Goal: Transaction & Acquisition: Purchase product/service

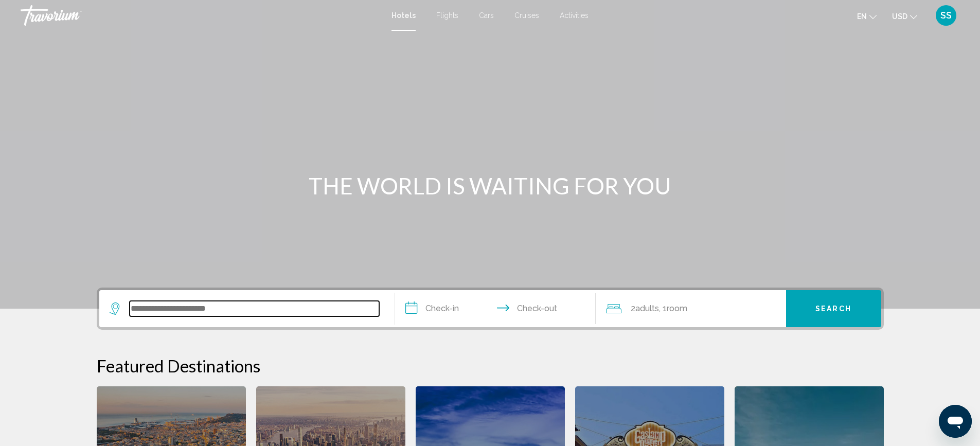
click at [232, 311] on input "Search widget" at bounding box center [254, 308] width 249 height 15
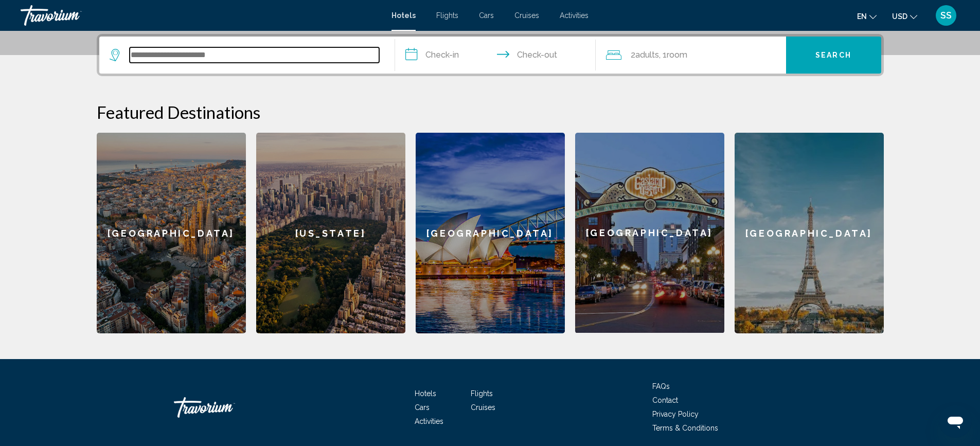
scroll to position [254, 0]
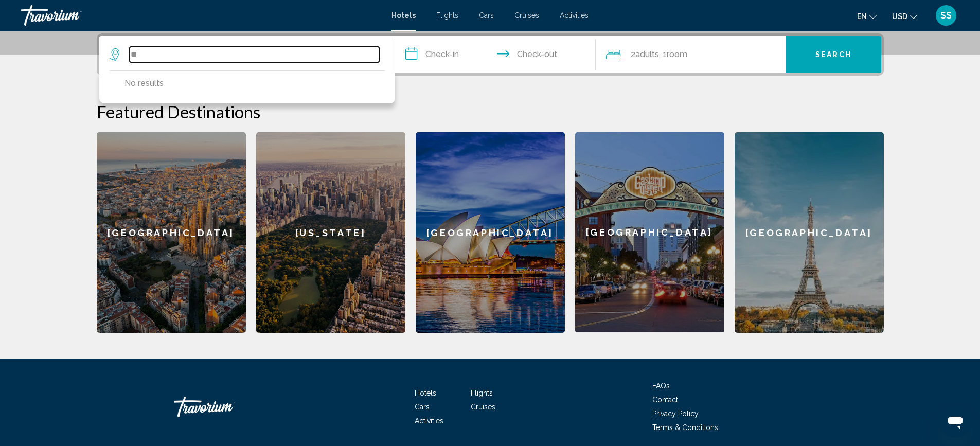
type input "*"
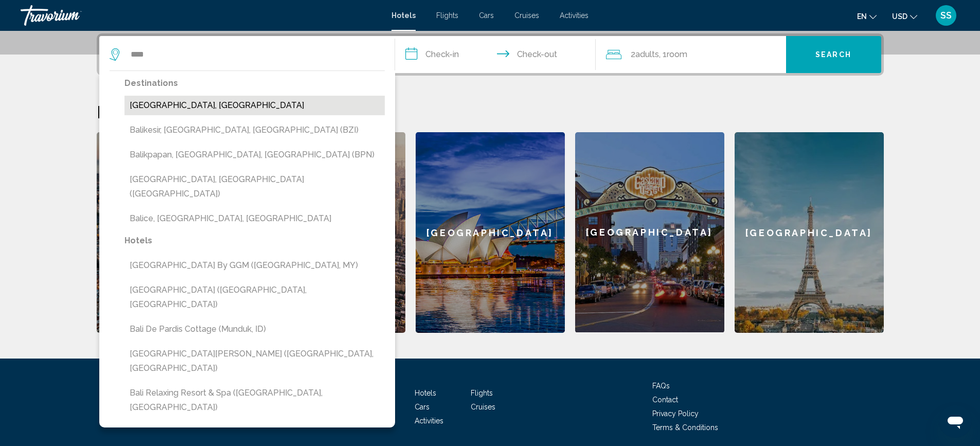
click at [187, 112] on button "[GEOGRAPHIC_DATA], [GEOGRAPHIC_DATA]" at bounding box center [254, 106] width 260 height 20
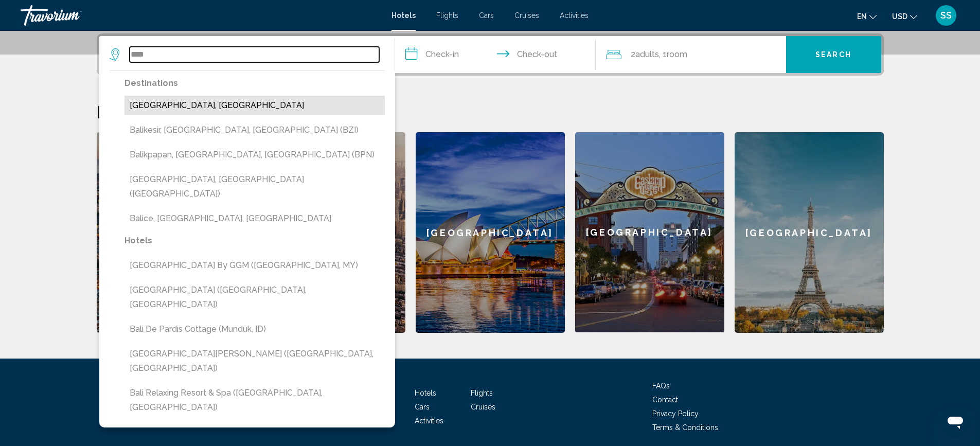
type input "**********"
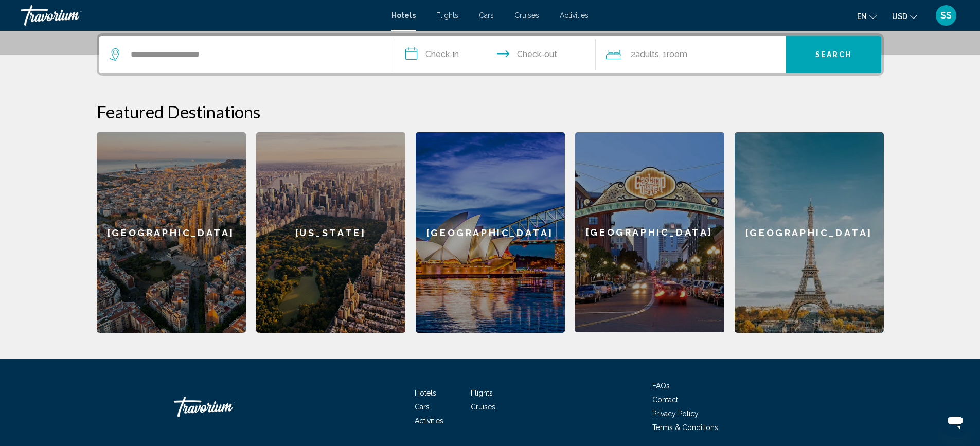
click at [469, 51] on input "**********" at bounding box center [497, 56] width 205 height 40
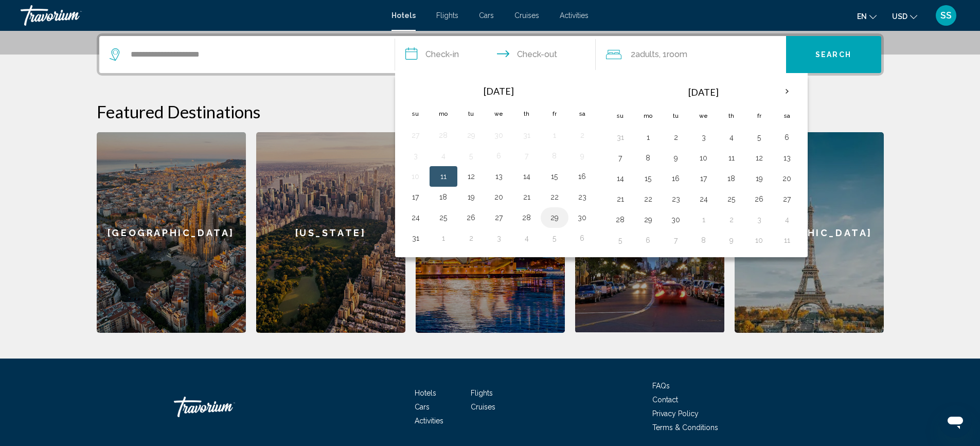
click at [554, 221] on button "29" at bounding box center [554, 217] width 16 height 14
click at [676, 138] on button "2" at bounding box center [676, 137] width 16 height 14
type input "**********"
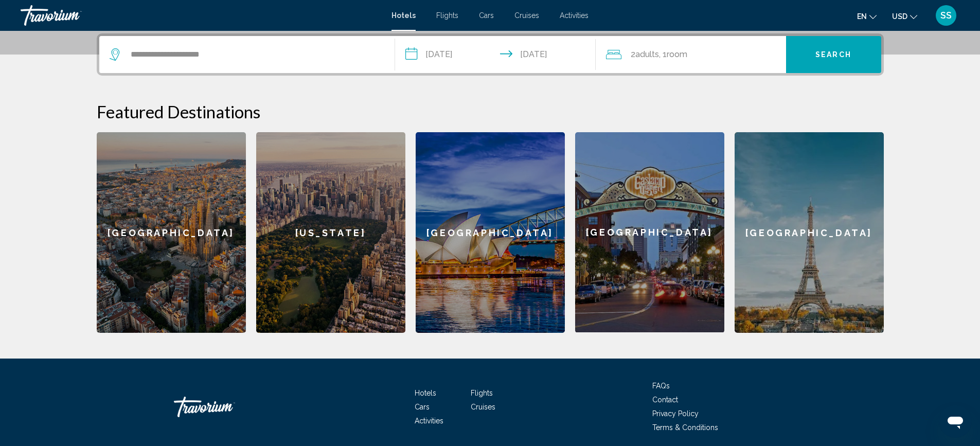
click at [703, 59] on div "2 Adult Adults , 1 Room rooms" at bounding box center [696, 54] width 180 height 14
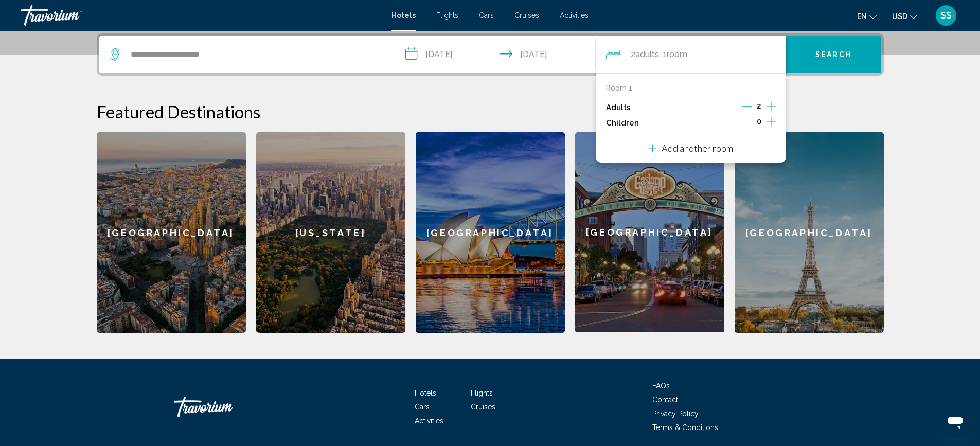
click at [784, 111] on div "Room 1 Adults 2 Children 0 Add another room" at bounding box center [691, 117] width 190 height 89
click at [772, 121] on icon "Increment children" at bounding box center [770, 122] width 9 height 12
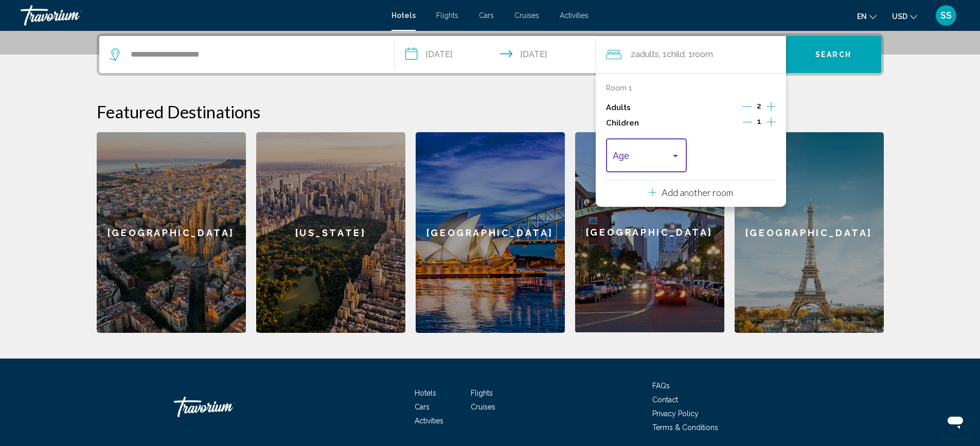
click at [679, 156] on div "Travelers: 2 adults, 1 child" at bounding box center [675, 156] width 9 height 8
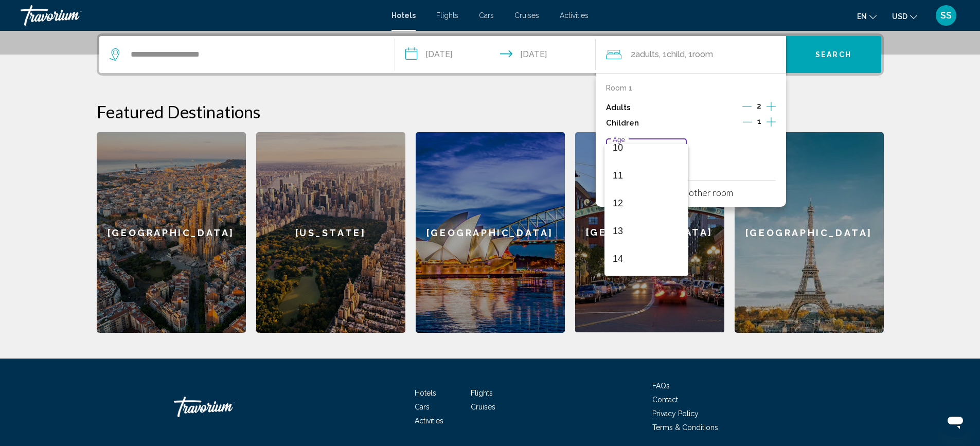
scroll to position [368, 0]
click at [620, 205] on span "15" at bounding box center [646, 206] width 67 height 28
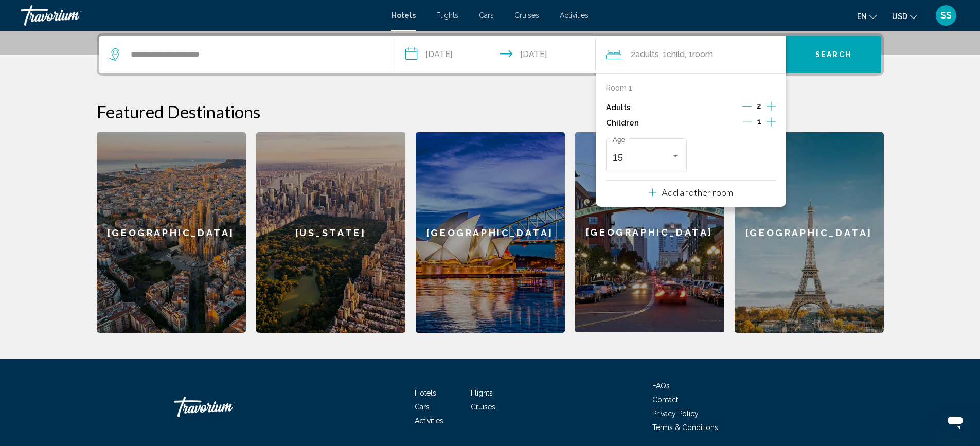
click at [819, 55] on span "Search" at bounding box center [833, 55] width 36 height 8
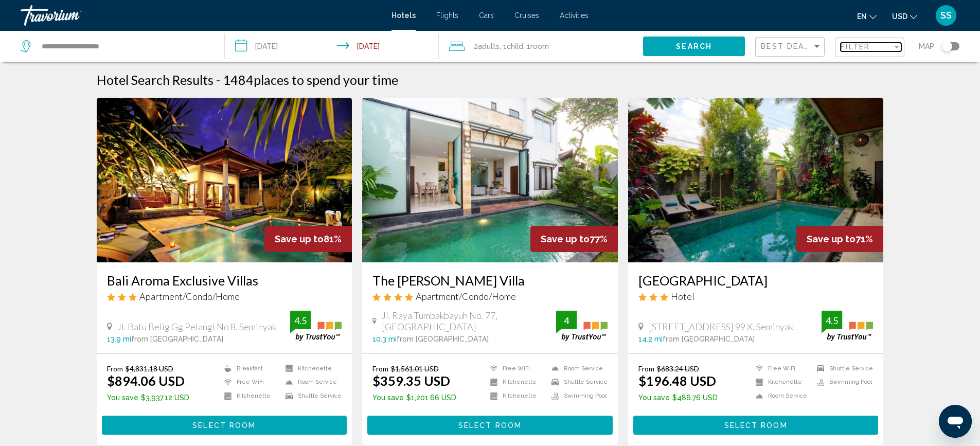
click at [863, 47] on span "Filter" at bounding box center [854, 47] width 29 height 8
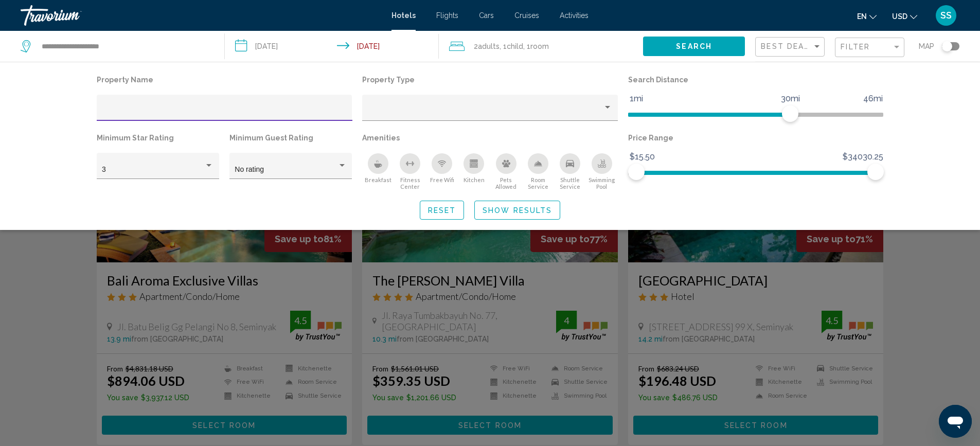
click at [127, 113] on input "Hotel Filters" at bounding box center [224, 111] width 245 height 8
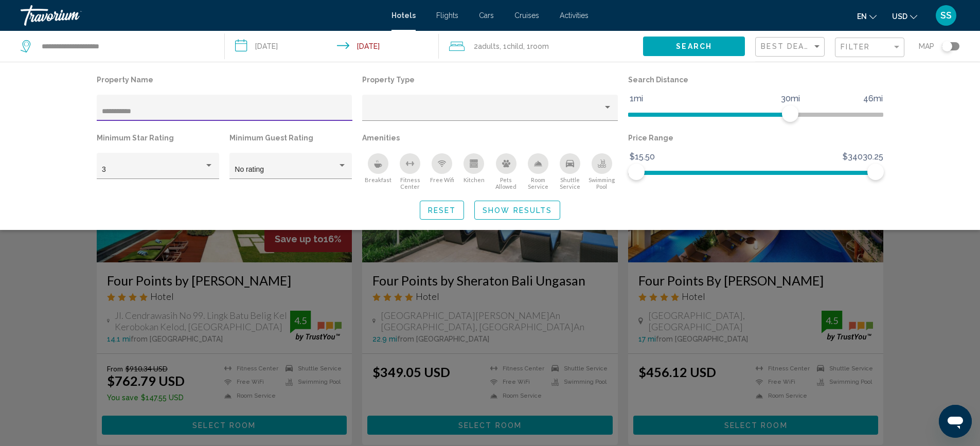
type input "**********"
click at [671, 42] on button "Search" at bounding box center [694, 46] width 102 height 19
click at [489, 209] on span "Show Results" at bounding box center [516, 210] width 69 height 8
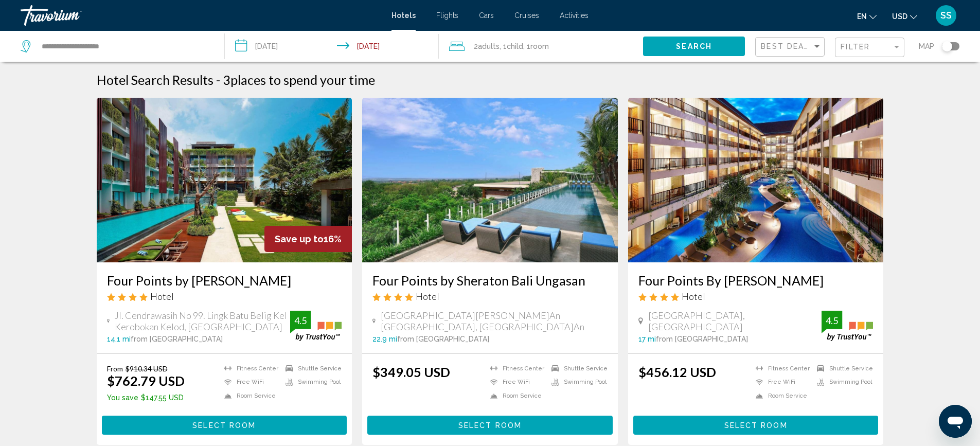
click at [904, 14] on span "USD" at bounding box center [899, 16] width 15 height 8
click at [923, 99] on div "Hotel Search Results - 3 places to spend your time Save up to 16% Four Points b…" at bounding box center [490, 279] width 980 height 414
click at [758, 424] on span "Select Room" at bounding box center [755, 425] width 63 height 8
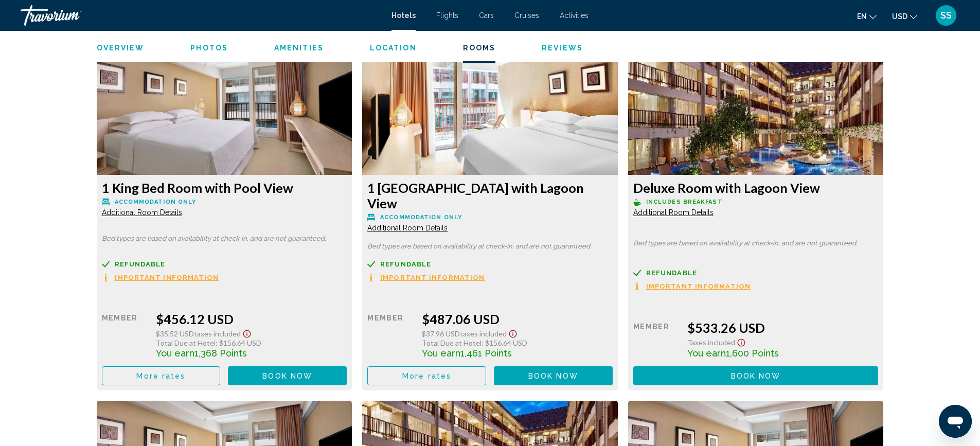
scroll to position [1401, 0]
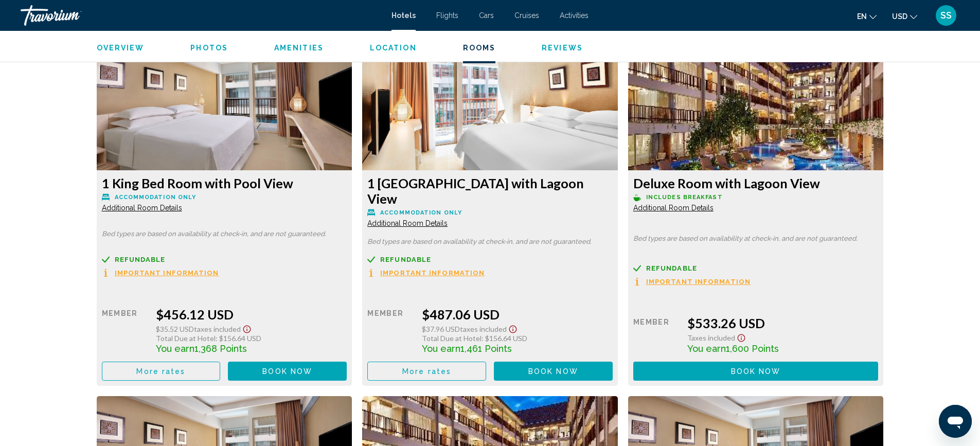
click at [312, 367] on span "Book now" at bounding box center [287, 371] width 50 height 8
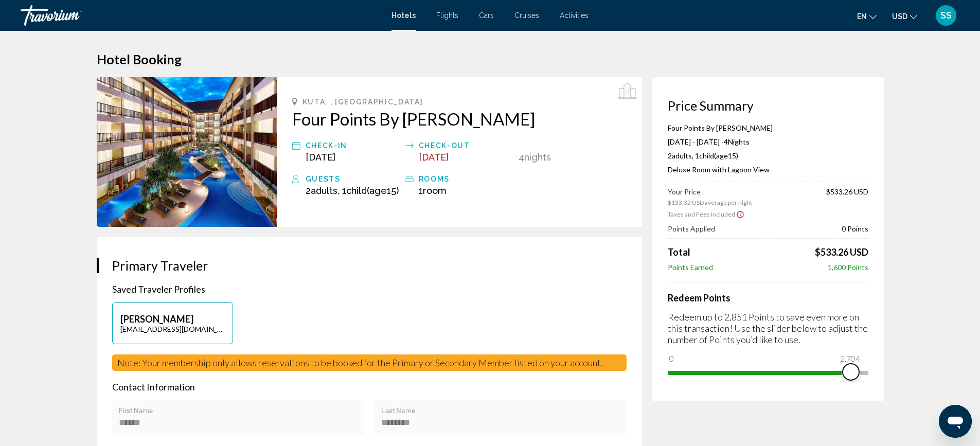
drag, startPoint x: 677, startPoint y: 358, endPoint x: 850, endPoint y: 360, distance: 173.3
click at [850, 371] on ngx-slider "0 2,851 2,704" at bounding box center [768, 372] width 201 height 2
drag, startPoint x: 851, startPoint y: 370, endPoint x: 883, endPoint y: 368, distance: 32.5
click at [883, 368] on div "Price Summary Four Points By Sheraton Bali Kuta [DATE] - [DATE] - 4 Night Night…" at bounding box center [767, 239] width 231 height 324
drag, startPoint x: 862, startPoint y: 371, endPoint x: 894, endPoint y: 365, distance: 32.9
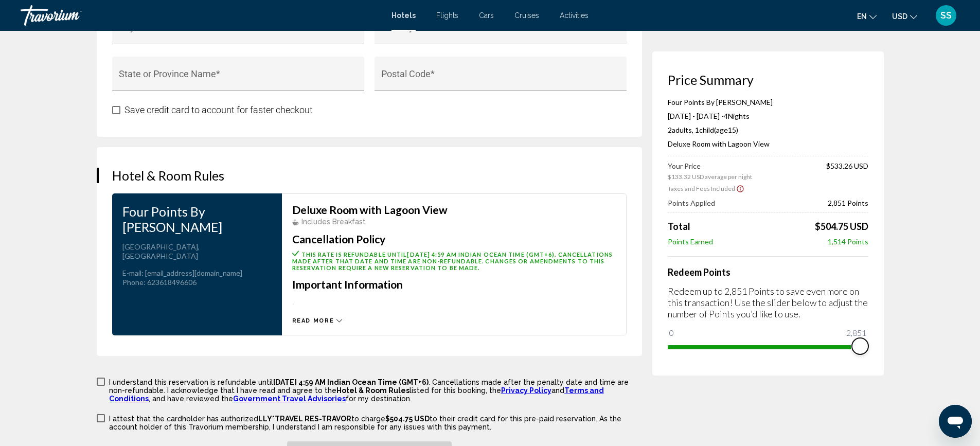
scroll to position [1205, 0]
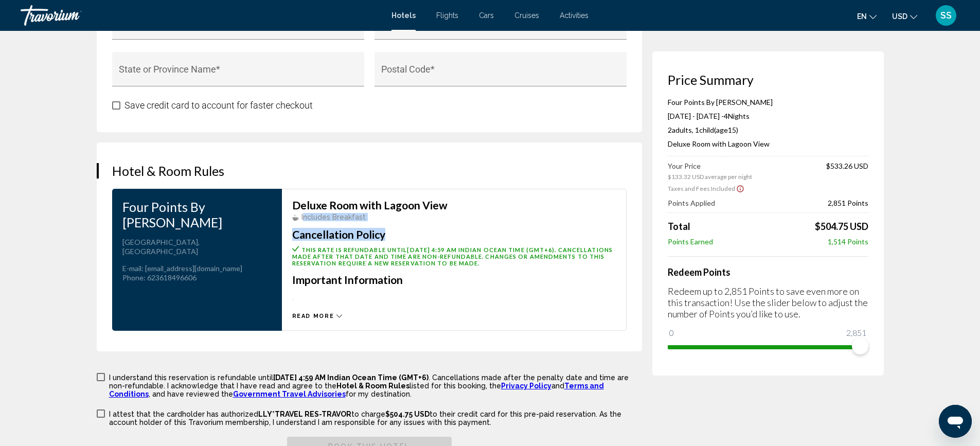
drag, startPoint x: 302, startPoint y: 228, endPoint x: 398, endPoint y: 236, distance: 96.0
click at [398, 236] on div "Deluxe Room with Lagoon View Includes Breakfast Cancellation Policy This rate i…" at bounding box center [454, 260] width 324 height 120
click at [392, 221] on div "Includes Breakfast" at bounding box center [454, 217] width 324 height 8
click at [301, 221] on span "Includes Breakfast" at bounding box center [333, 217] width 64 height 8
drag, startPoint x: 301, startPoint y: 229, endPoint x: 403, endPoint y: 228, distance: 101.8
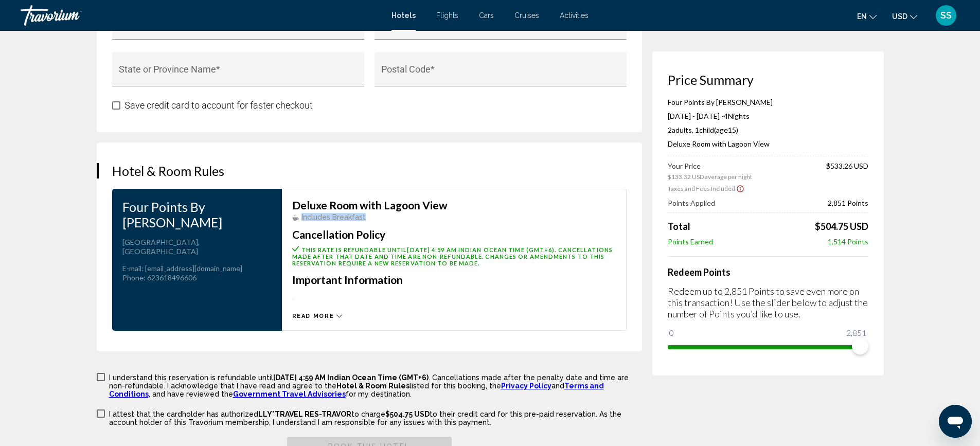
click at [402, 221] on div "Includes Breakfast" at bounding box center [454, 217] width 324 height 8
copy span "Includes Breakfast"
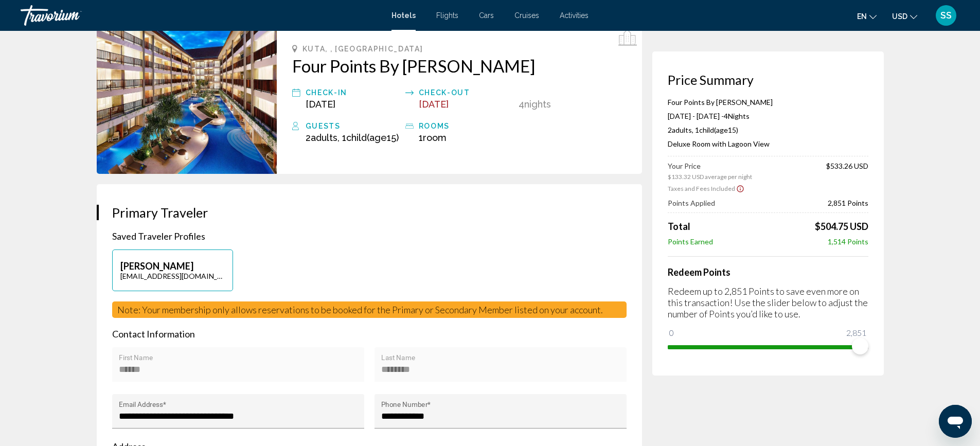
scroll to position [0, 0]
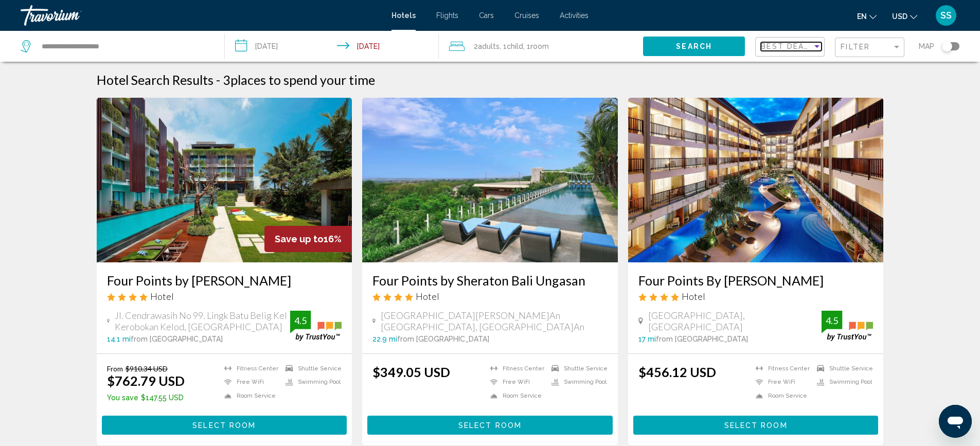
click at [820, 49] on div "Sort by" at bounding box center [816, 46] width 9 height 8
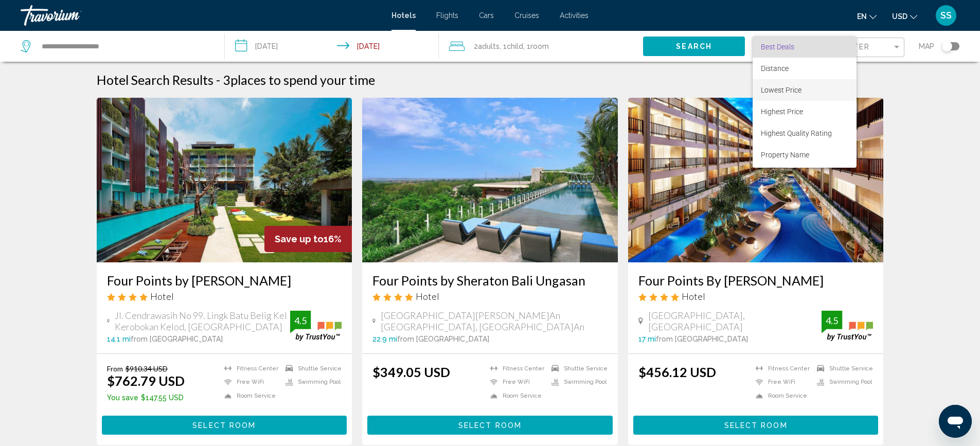
click at [788, 86] on span "Lowest Price" at bounding box center [781, 90] width 41 height 8
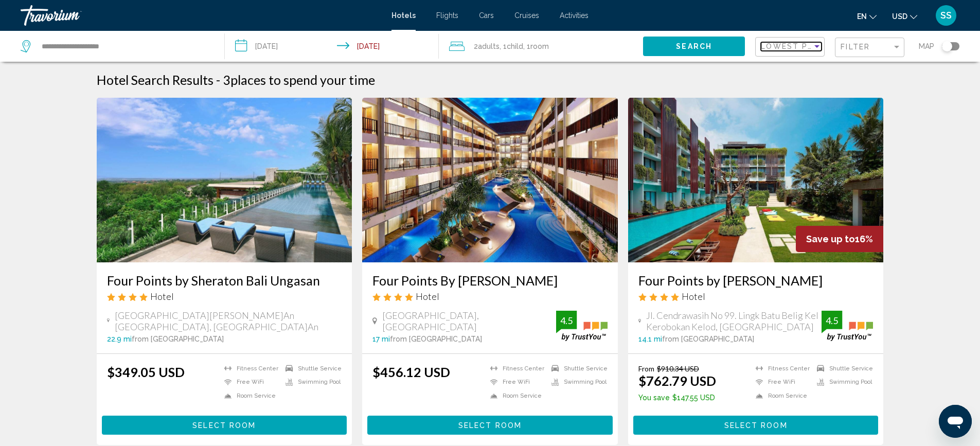
click at [810, 47] on span "Lowest Price" at bounding box center [794, 46] width 66 height 8
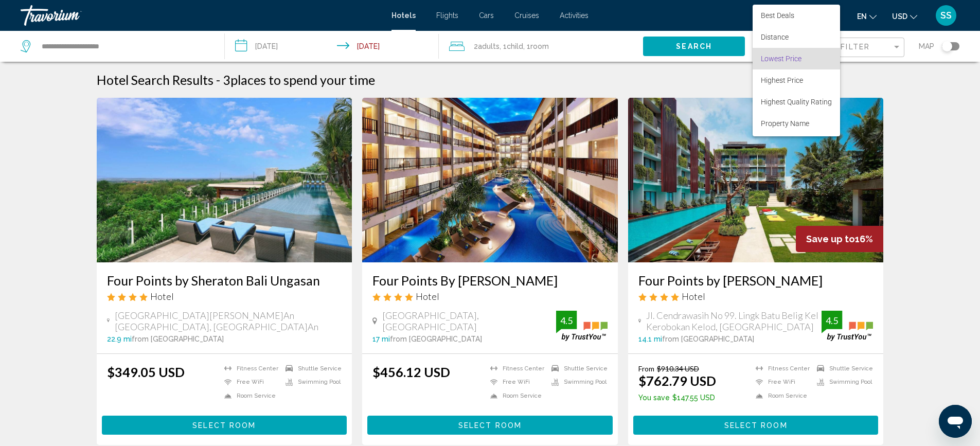
scroll to position [12, 0]
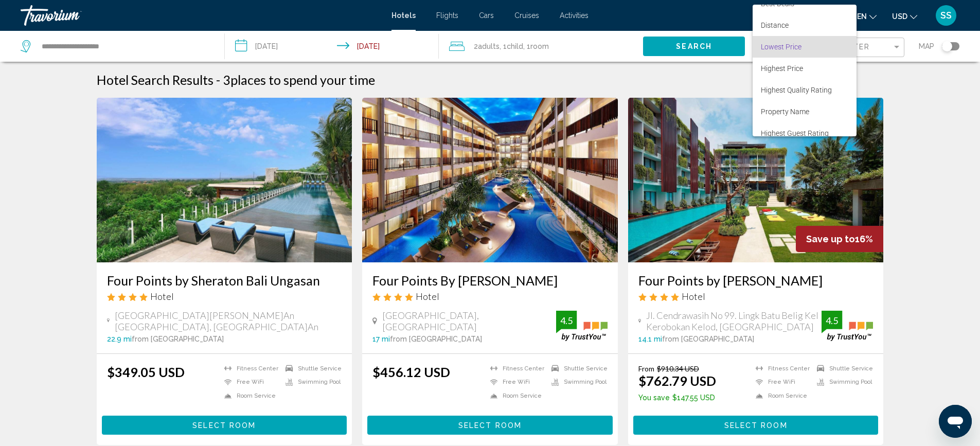
click at [922, 92] on div at bounding box center [490, 223] width 980 height 446
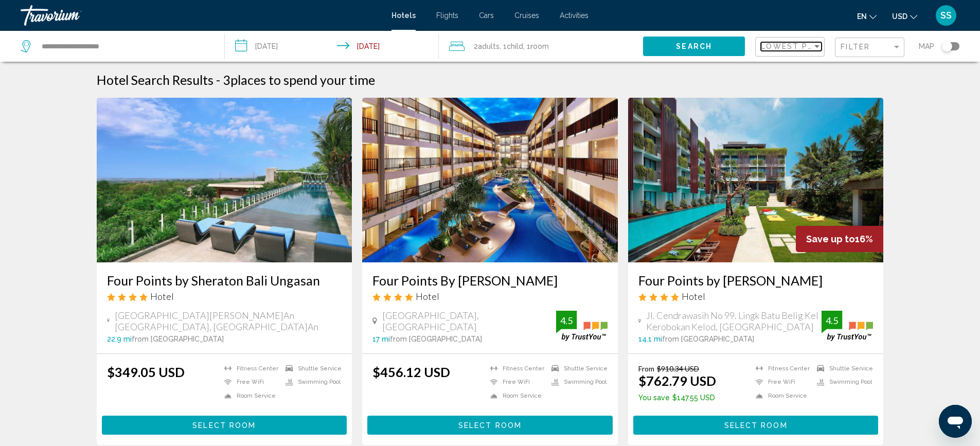
click at [800, 47] on span "Lowest Price" at bounding box center [794, 46] width 66 height 8
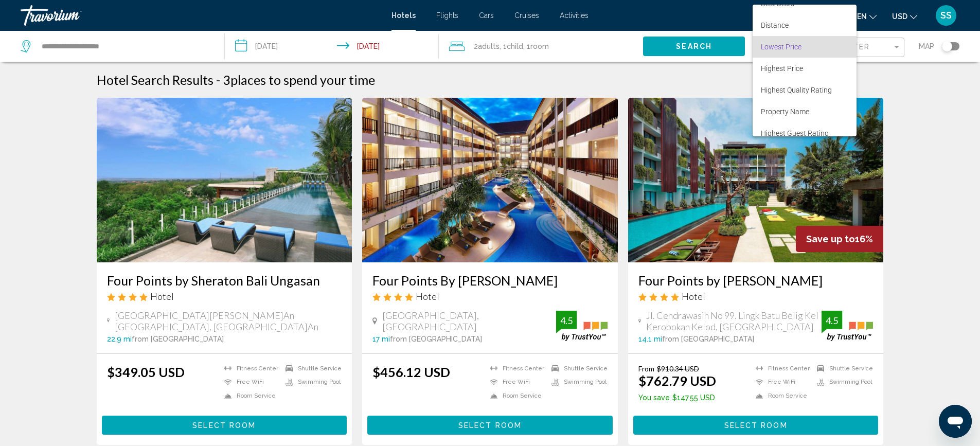
drag, startPoint x: 922, startPoint y: 77, endPoint x: 909, endPoint y: 68, distance: 15.3
click at [921, 77] on div at bounding box center [490, 223] width 980 height 446
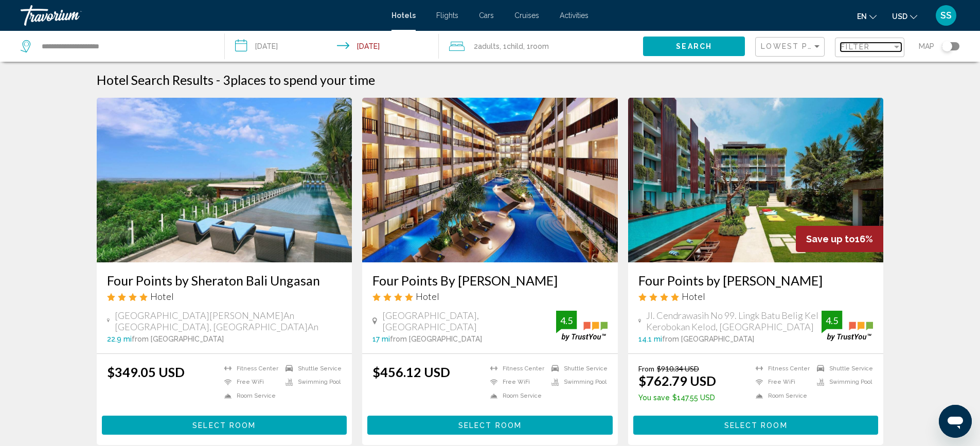
click at [885, 45] on div "Filter" at bounding box center [865, 47] width 51 height 8
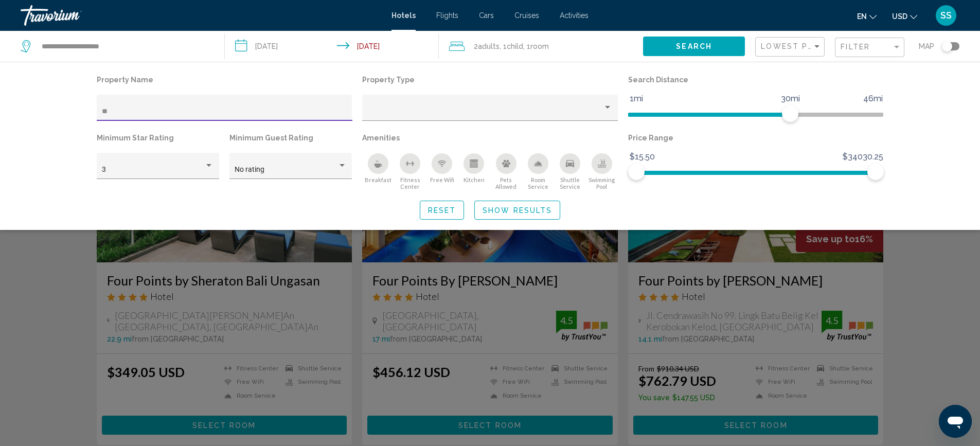
type input "*"
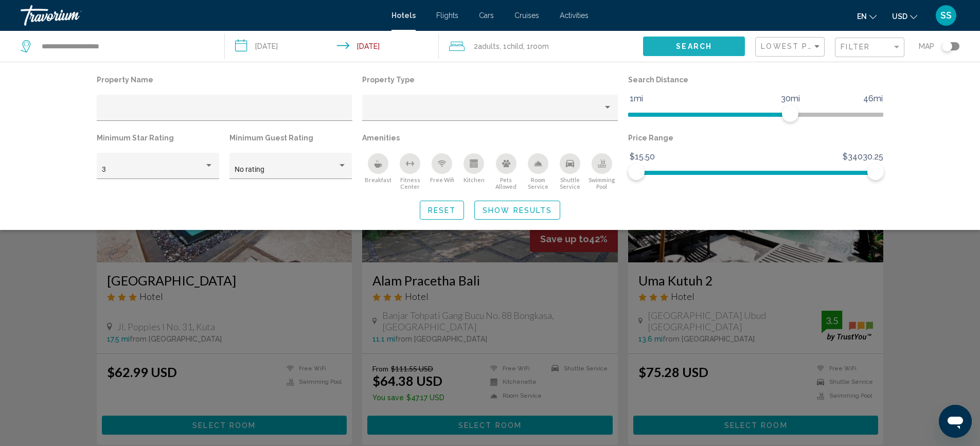
click at [695, 46] on span "Search" at bounding box center [694, 47] width 36 height 8
click at [942, 272] on div "Search widget" at bounding box center [490, 300] width 980 height 292
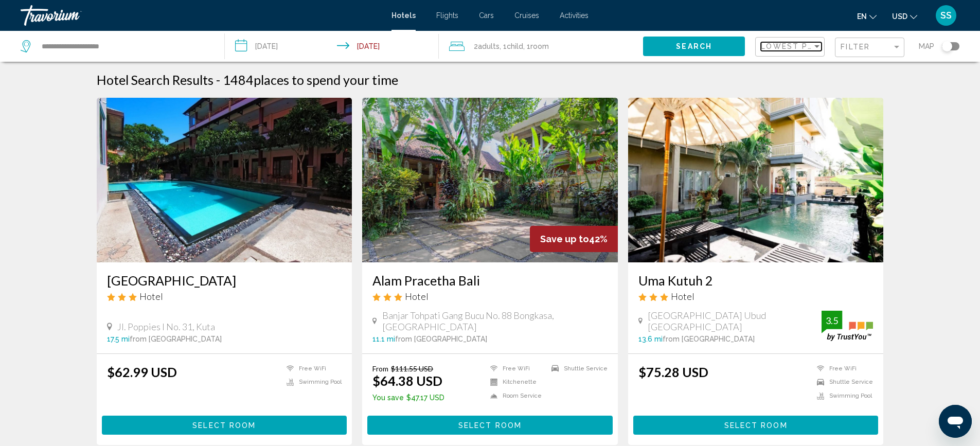
click at [805, 46] on span "Lowest Price" at bounding box center [794, 46] width 66 height 8
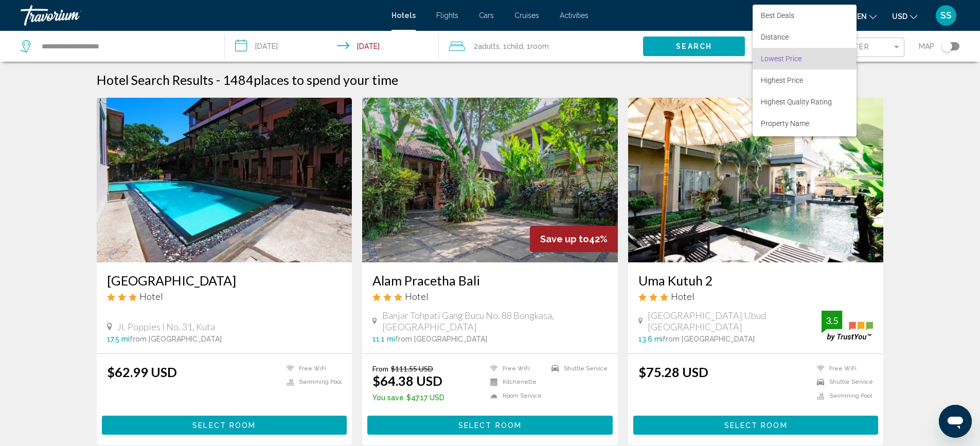
scroll to position [12, 0]
click at [802, 66] on span "Highest Price" at bounding box center [782, 68] width 42 height 8
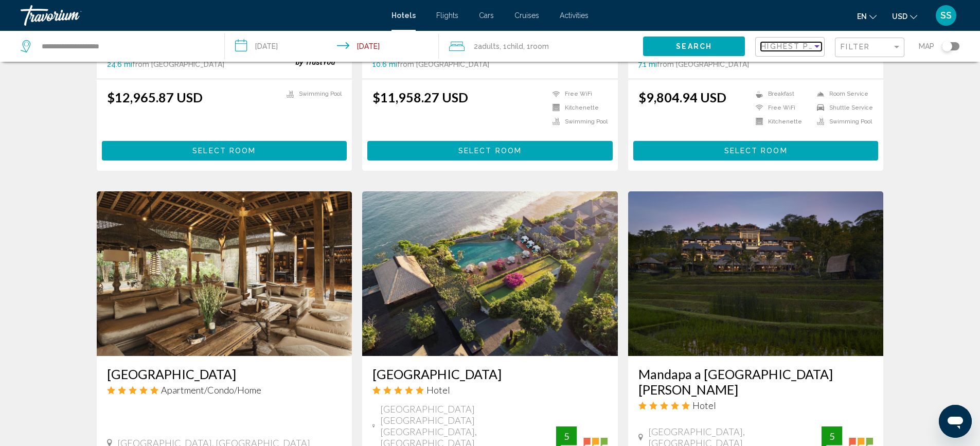
scroll to position [654, 0]
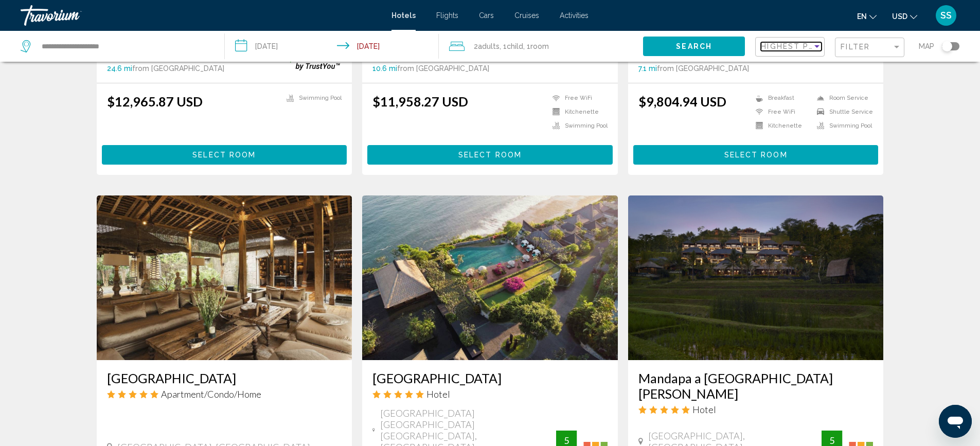
click at [816, 43] on div "Sort by" at bounding box center [816, 46] width 9 height 8
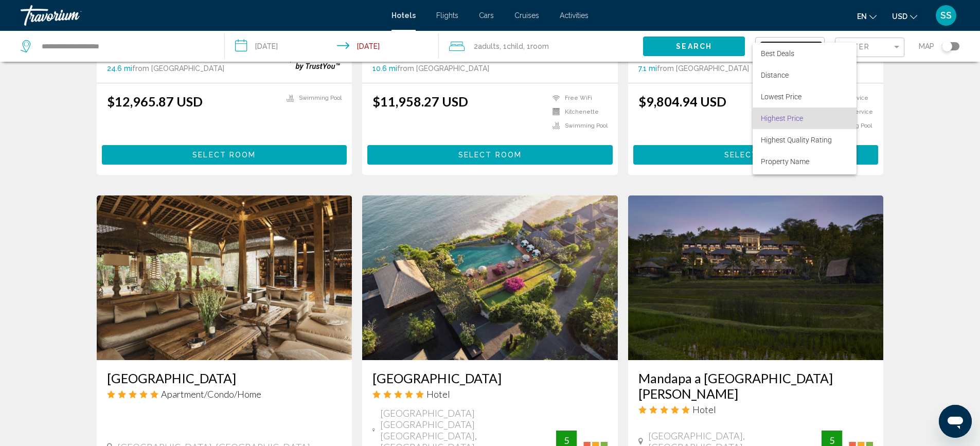
scroll to position [20, 0]
click at [801, 121] on span "Highest Quality Rating" at bounding box center [796, 120] width 71 height 8
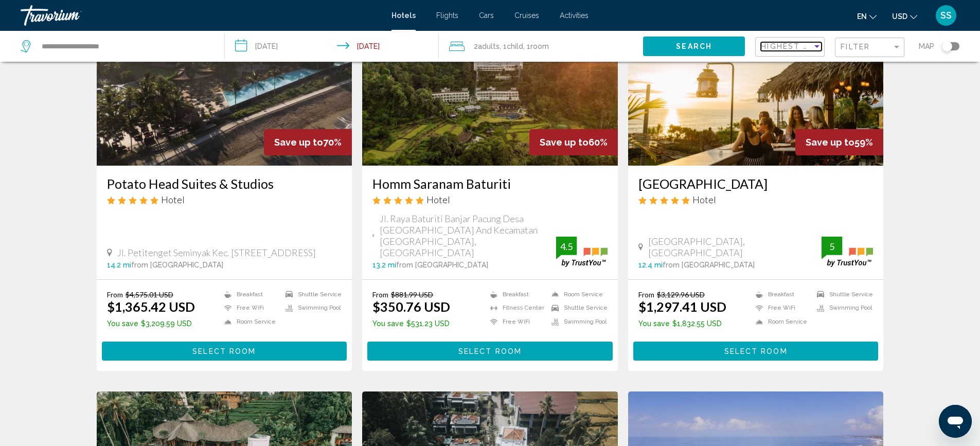
scroll to position [56, 0]
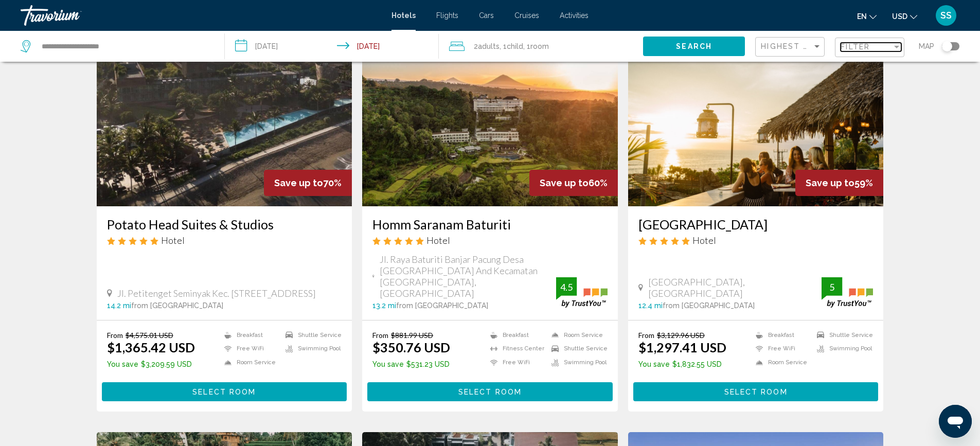
click at [867, 47] on span "Filter" at bounding box center [854, 47] width 29 height 8
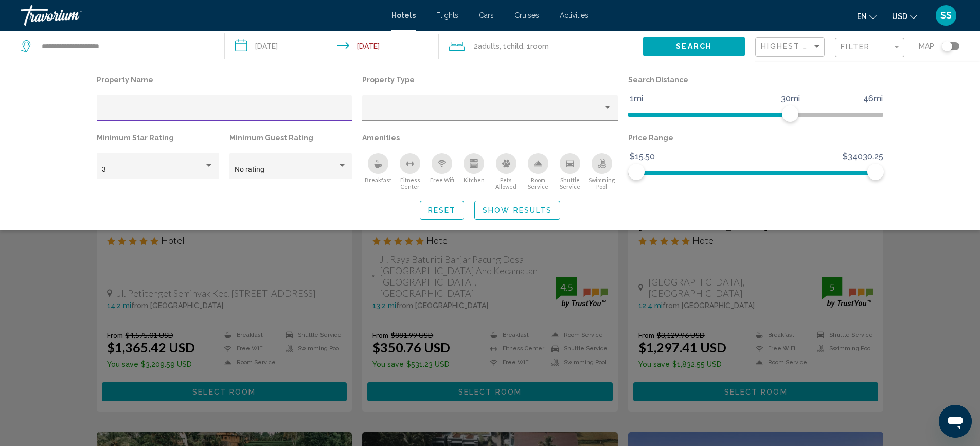
click at [378, 166] on icon "Breakfast" at bounding box center [378, 166] width 8 height 4
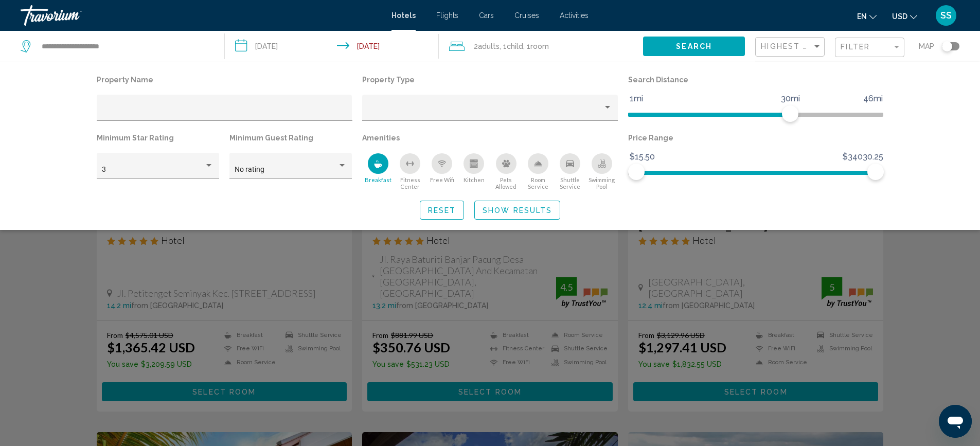
click at [509, 204] on button "Show Results" at bounding box center [517, 210] width 86 height 19
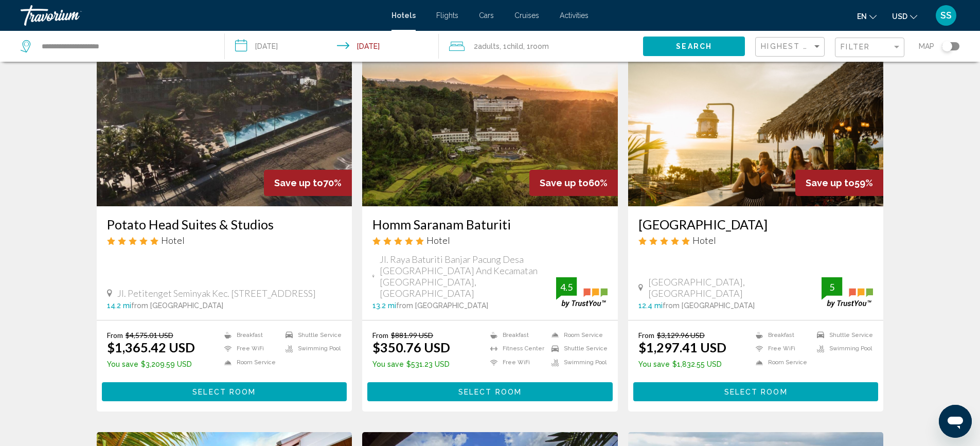
click at [955, 44] on div "Toggle map" at bounding box center [950, 46] width 17 height 8
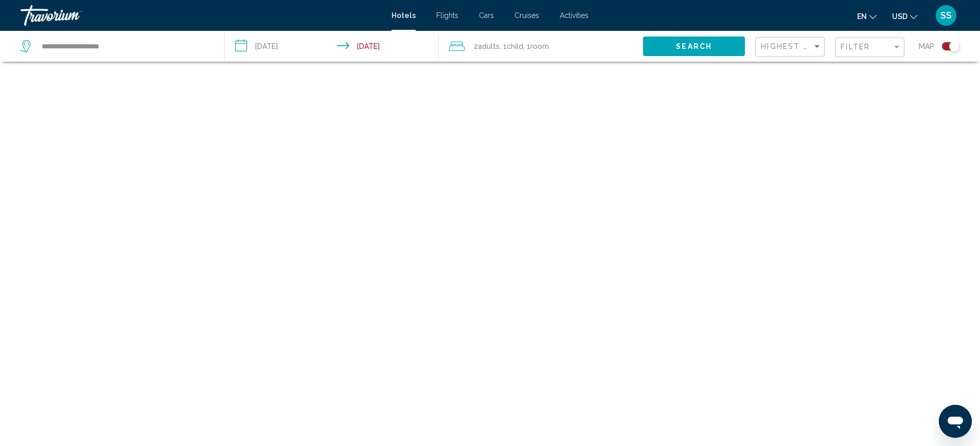
scroll to position [62, 0]
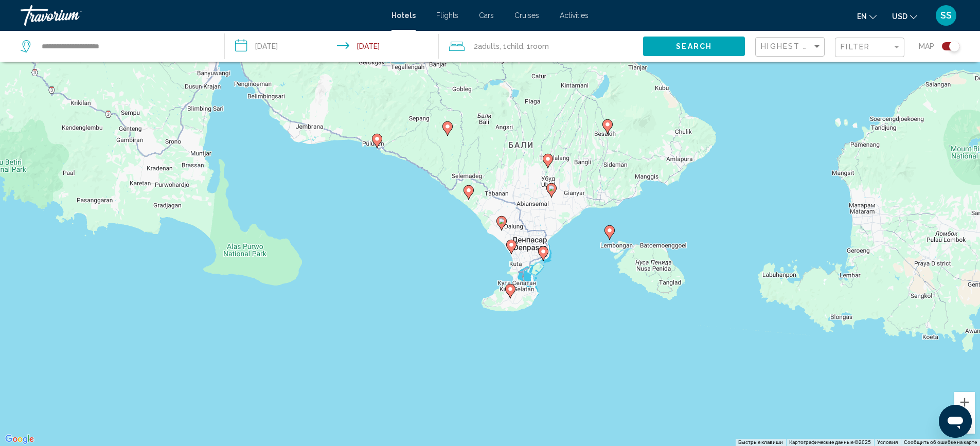
drag, startPoint x: 560, startPoint y: 253, endPoint x: 566, endPoint y: 207, distance: 46.8
click at [566, 207] on div "Чтобы активировать перетаскивание с помощью клавиатуры, нажмите Alt + Ввод. Пос…" at bounding box center [490, 223] width 980 height 446
click at [511, 288] on image "Main content" at bounding box center [510, 289] width 6 height 6
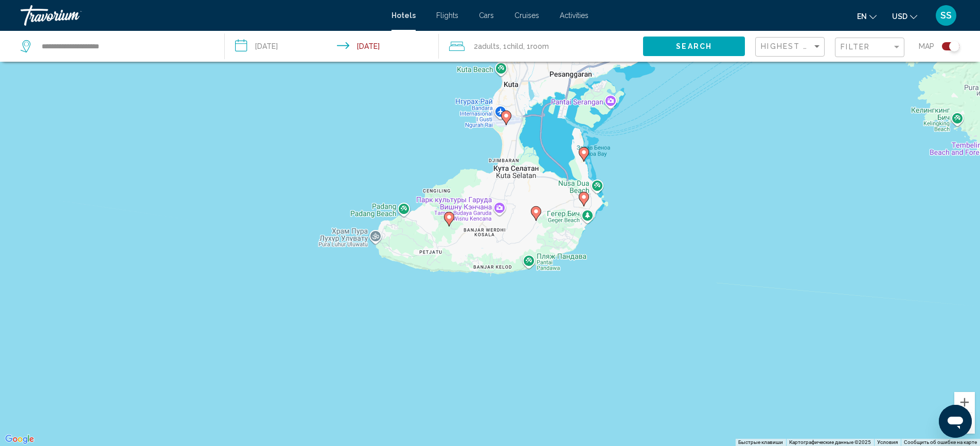
click at [453, 214] on icon "Main content" at bounding box center [449, 218] width 10 height 14
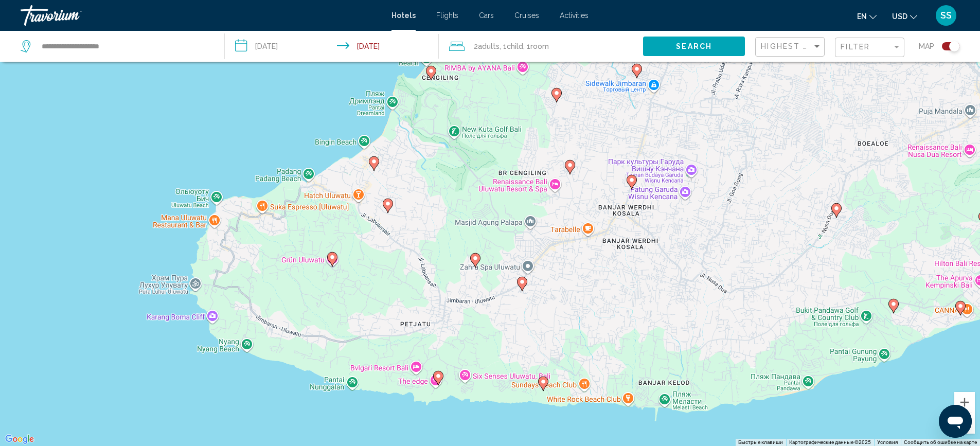
click at [972, 420] on button "Уменьшить" at bounding box center [964, 423] width 21 height 21
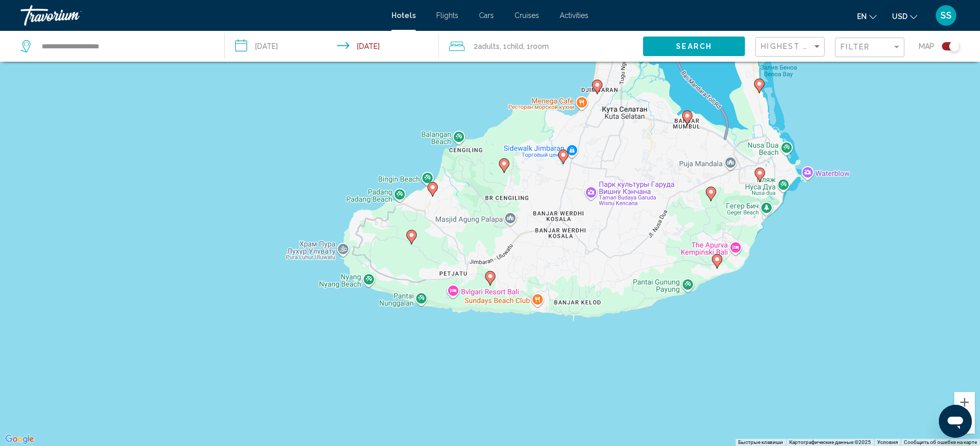
click at [972, 420] on button "Уменьшить" at bounding box center [964, 423] width 21 height 21
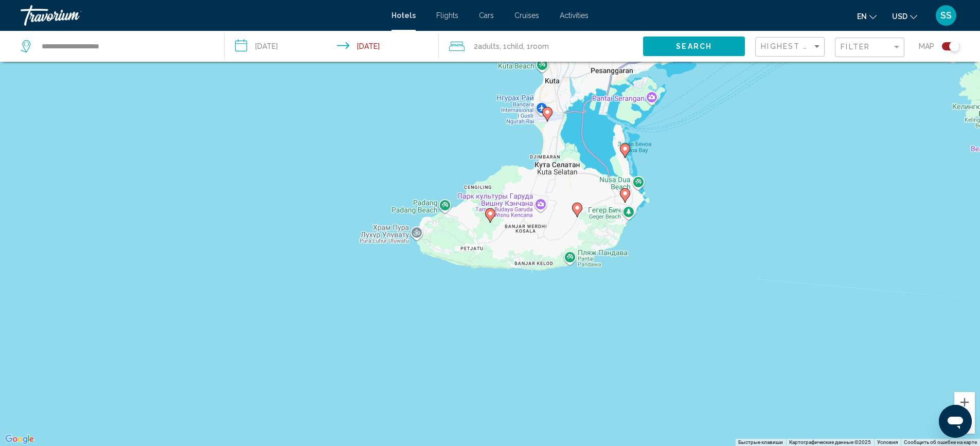
click at [977, 420] on div "Для навигации используйте клавиши со стрелками. Чтобы активировать перетаскиван…" at bounding box center [490, 223] width 980 height 446
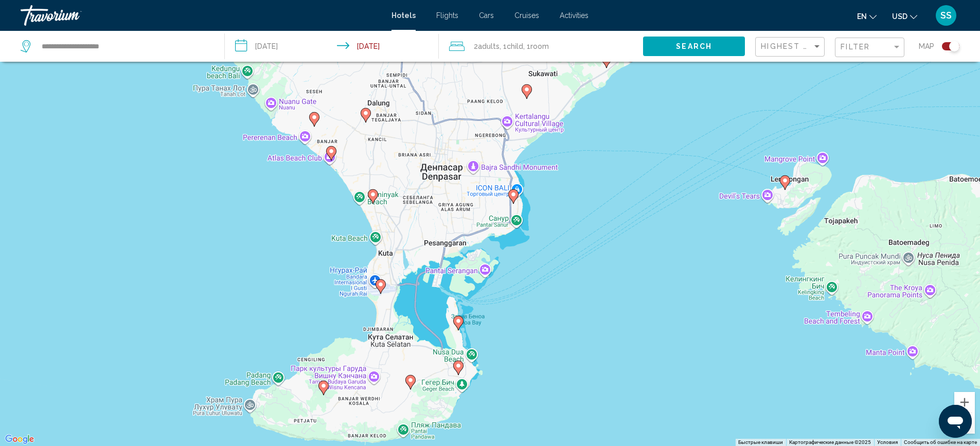
drag, startPoint x: 596, startPoint y: 209, endPoint x: 427, endPoint y: 383, distance: 241.5
click at [427, 383] on div "Для навигации используйте клавиши со стрелками. Чтобы активировать перетаскиван…" at bounding box center [490, 223] width 980 height 446
click at [373, 194] on image "Main content" at bounding box center [373, 194] width 6 height 6
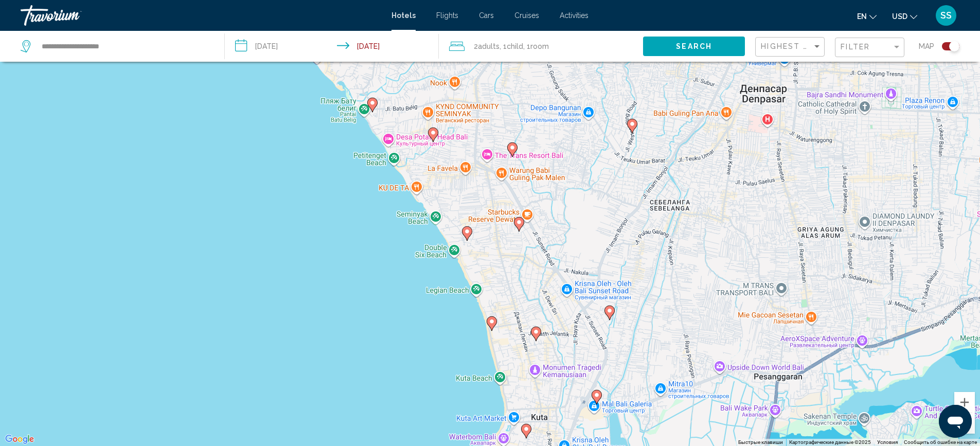
click at [472, 237] on div "Для навигации используйте клавиши со стрелками. Чтобы активировать перетаскиван…" at bounding box center [490, 223] width 980 height 446
click at [465, 231] on image "Main content" at bounding box center [467, 231] width 6 height 6
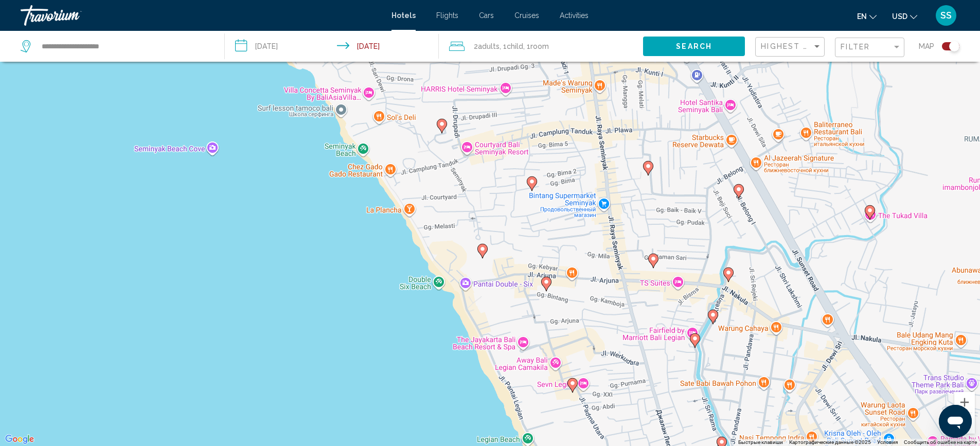
click at [946, 42] on div "Toggle map" at bounding box center [950, 46] width 17 height 8
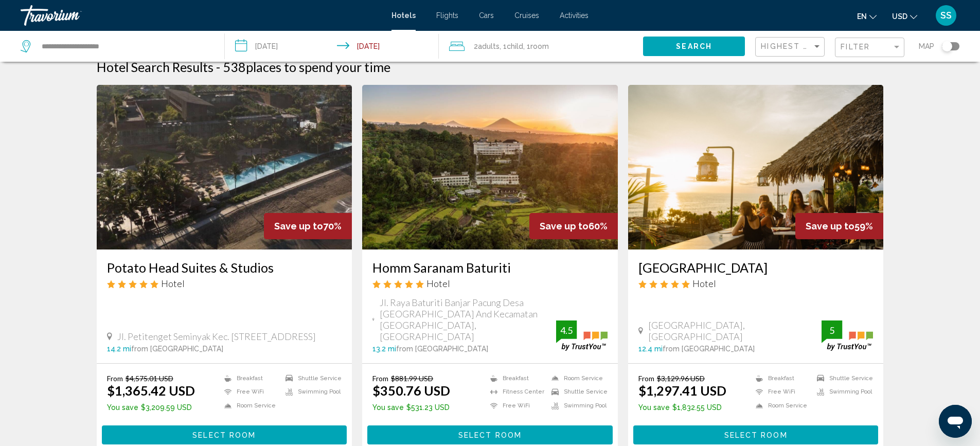
scroll to position [0, 0]
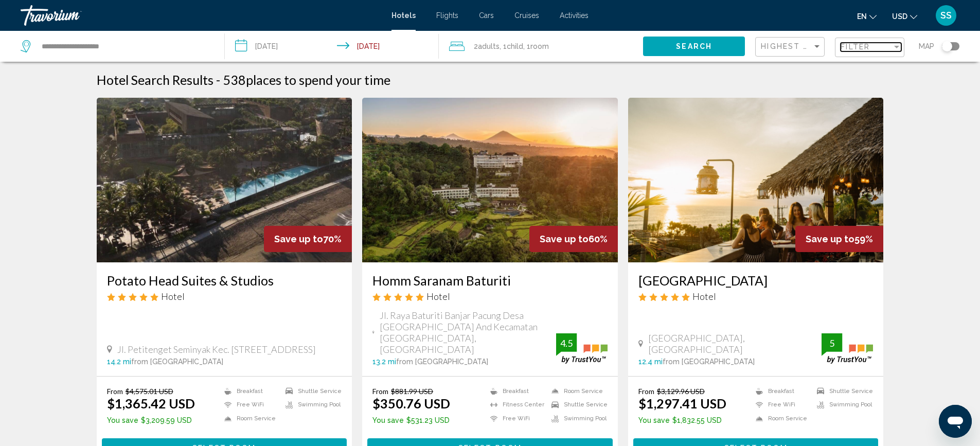
click at [886, 46] on div "Filter" at bounding box center [865, 47] width 51 height 8
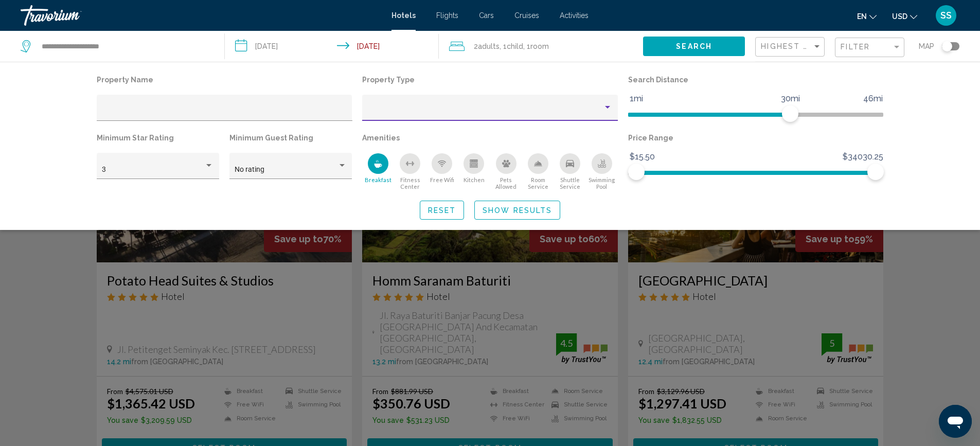
click at [605, 107] on div "Property type" at bounding box center [607, 107] width 5 height 3
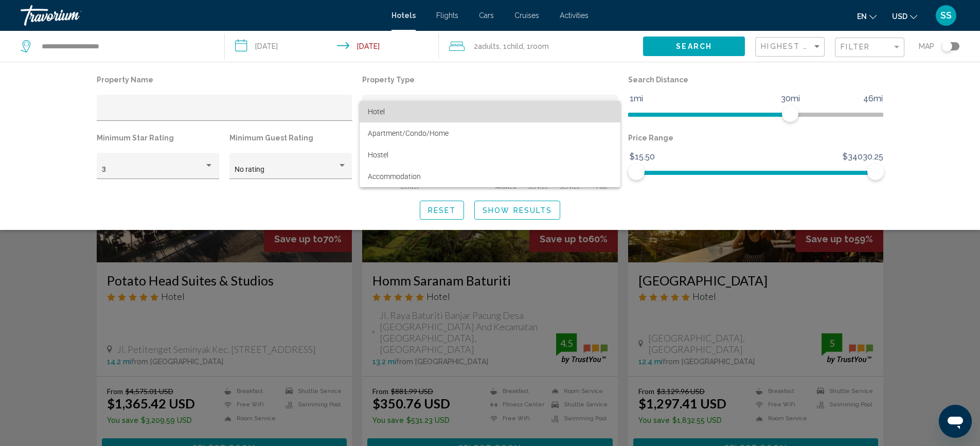
click at [378, 111] on span "Hotel" at bounding box center [376, 111] width 17 height 8
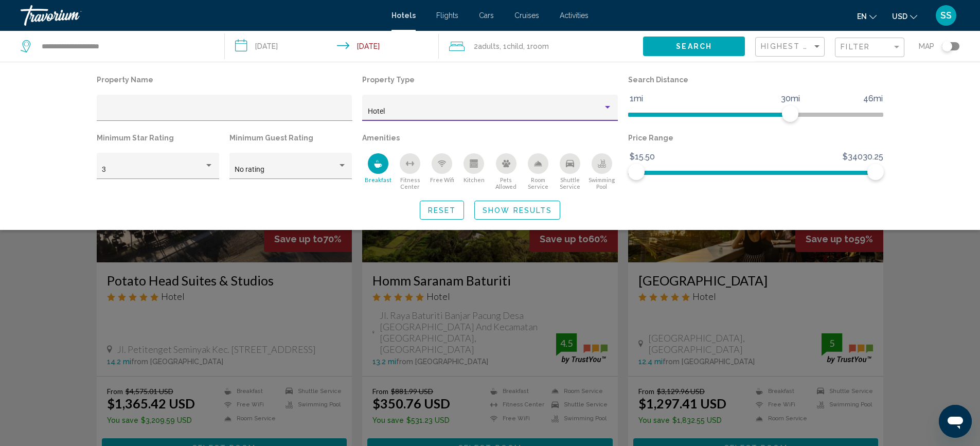
click at [542, 209] on span "Show Results" at bounding box center [516, 210] width 69 height 8
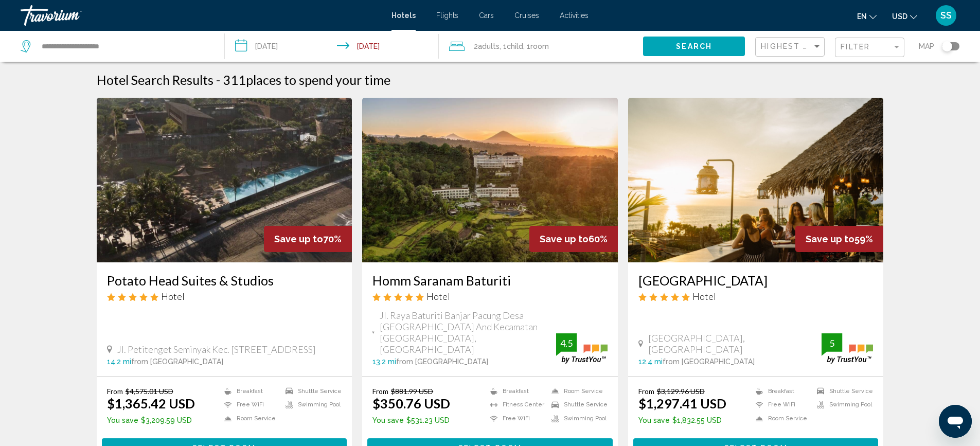
drag, startPoint x: 939, startPoint y: 189, endPoint x: 945, endPoint y: 240, distance: 51.3
click at [856, 48] on span "Filter" at bounding box center [854, 47] width 29 height 8
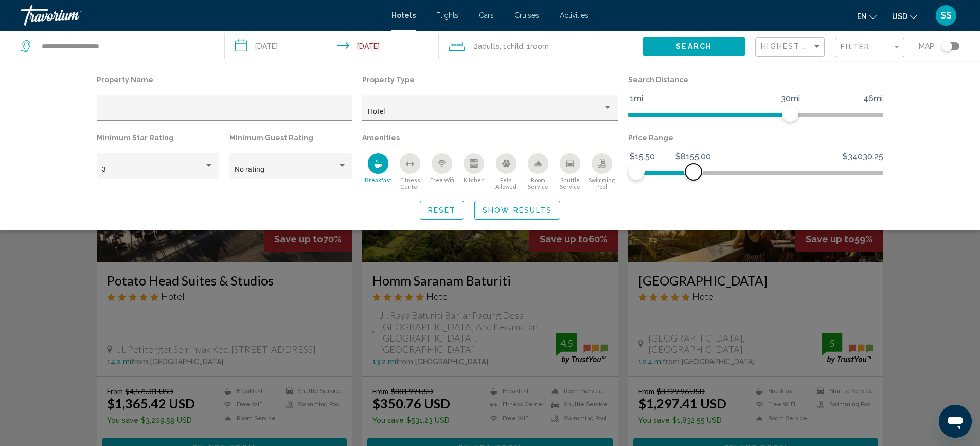
drag, startPoint x: 878, startPoint y: 176, endPoint x: 693, endPoint y: 194, distance: 185.5
click at [693, 194] on div "Property Name Property Type Hotel Search Distance 1mi 46mi 30mi Minimum Star Ra…" at bounding box center [490, 146] width 828 height 147
drag, startPoint x: 695, startPoint y: 168, endPoint x: 642, endPoint y: 171, distance: 53.0
click at [642, 171] on span "Hotel Filters" at bounding box center [642, 172] width 16 height 16
click at [702, 41] on button "Search" at bounding box center [694, 46] width 102 height 19
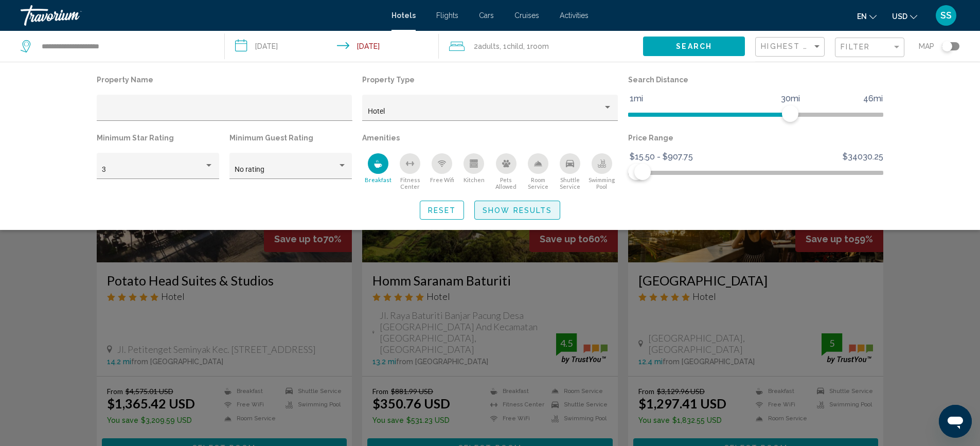
click at [531, 206] on button "Show Results" at bounding box center [517, 210] width 86 height 19
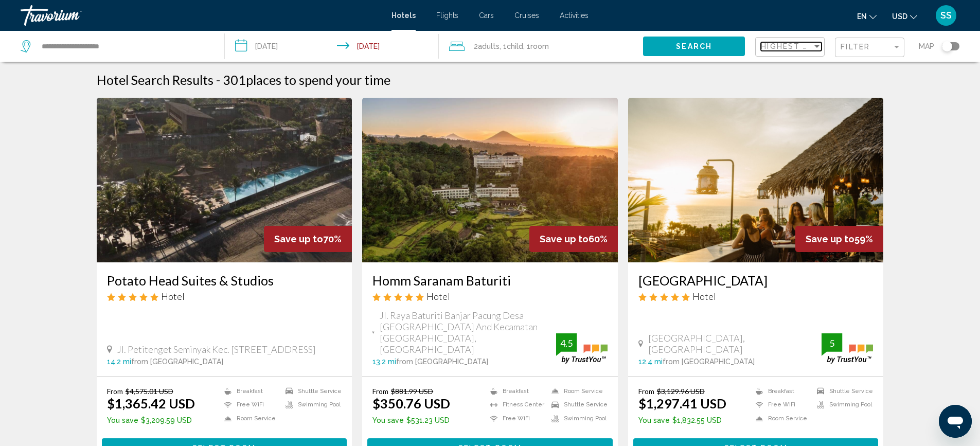
click at [804, 43] on span "Highest Quality Rating" at bounding box center [819, 46] width 116 height 8
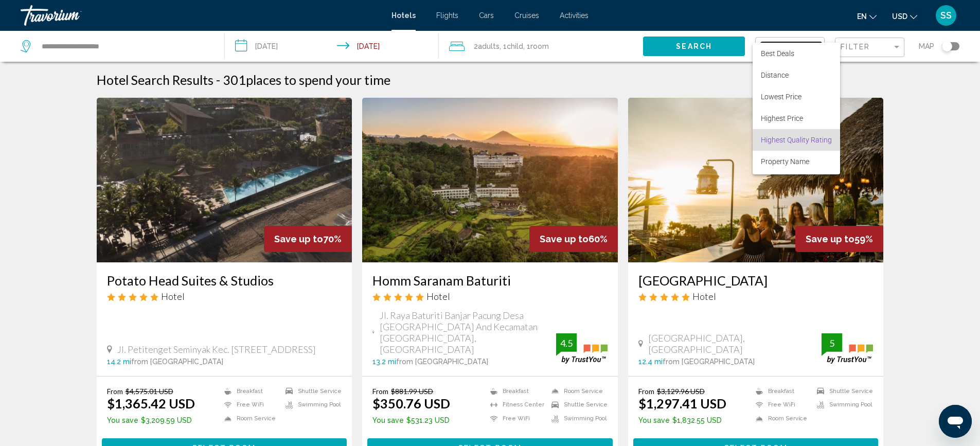
scroll to position [20, 0]
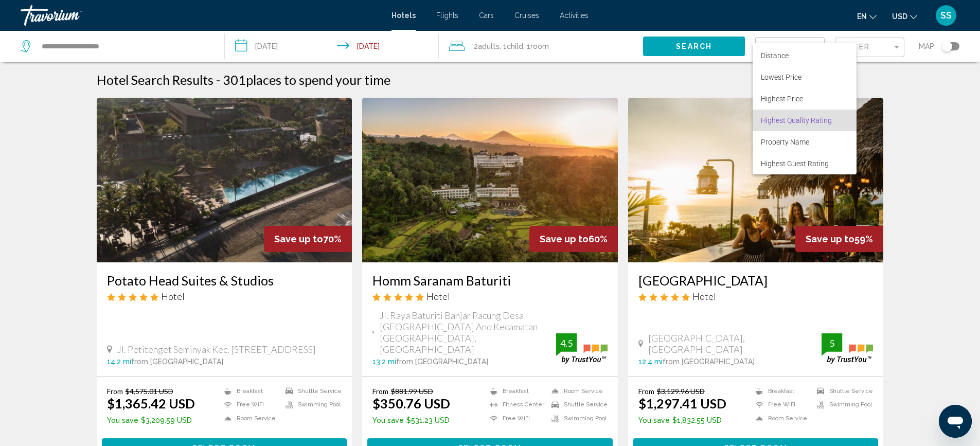
click at [971, 150] on div at bounding box center [490, 223] width 980 height 446
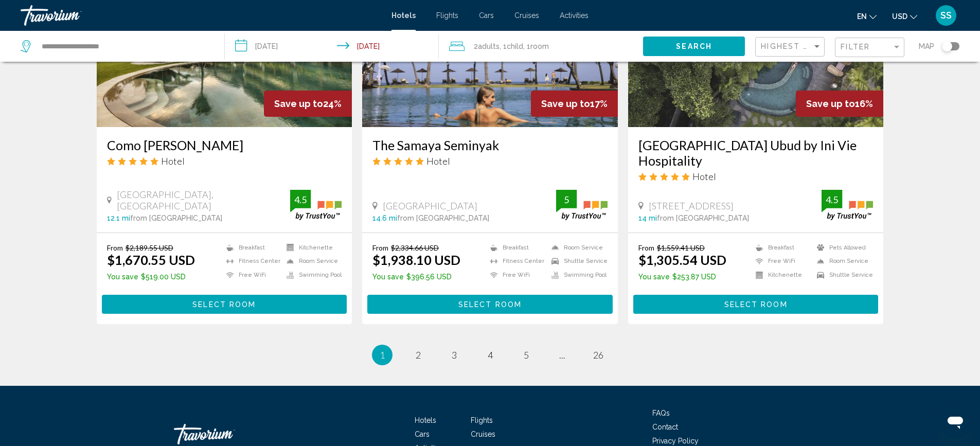
scroll to position [1289, 0]
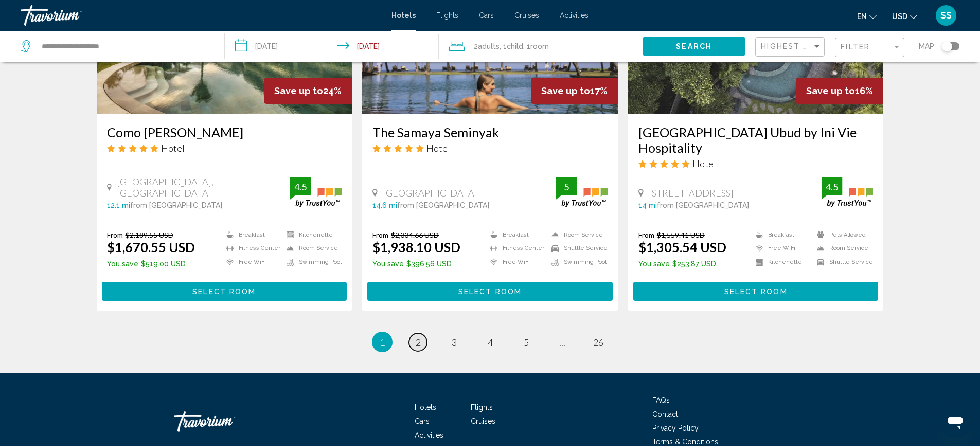
click at [416, 336] on span "2" at bounding box center [418, 341] width 5 height 11
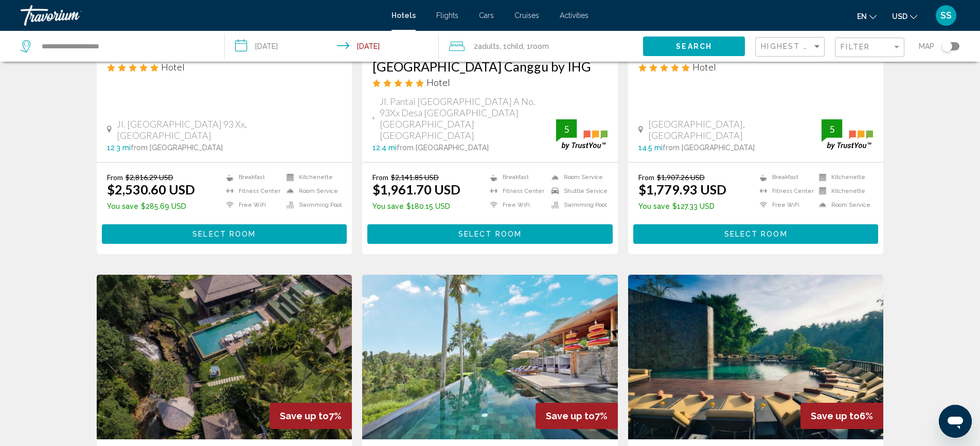
scroll to position [590, 0]
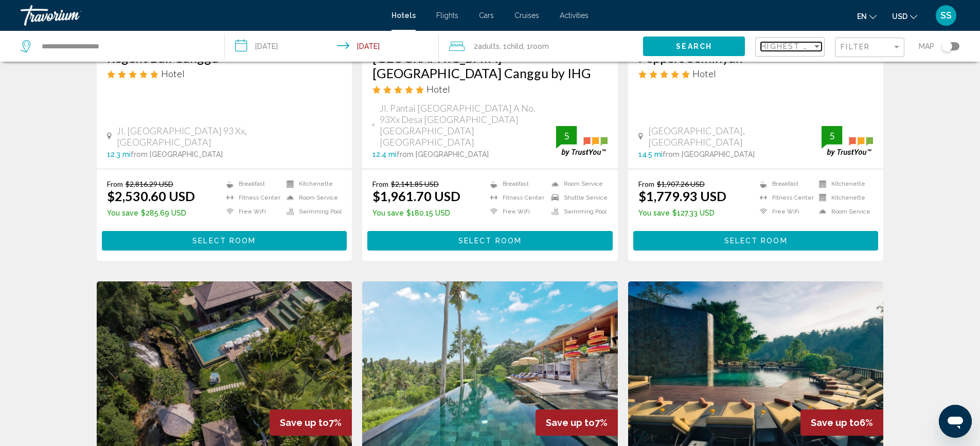
click at [812, 45] on span "Highest Quality Rating" at bounding box center [819, 46] width 116 height 8
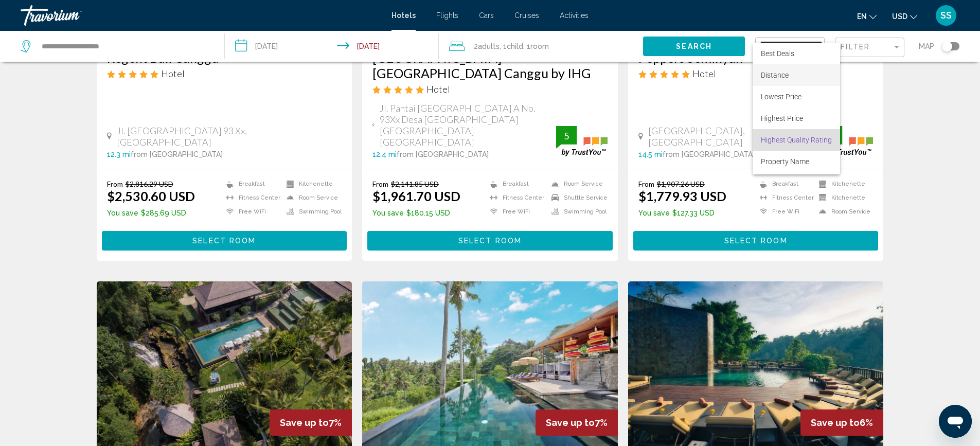
scroll to position [20, 0]
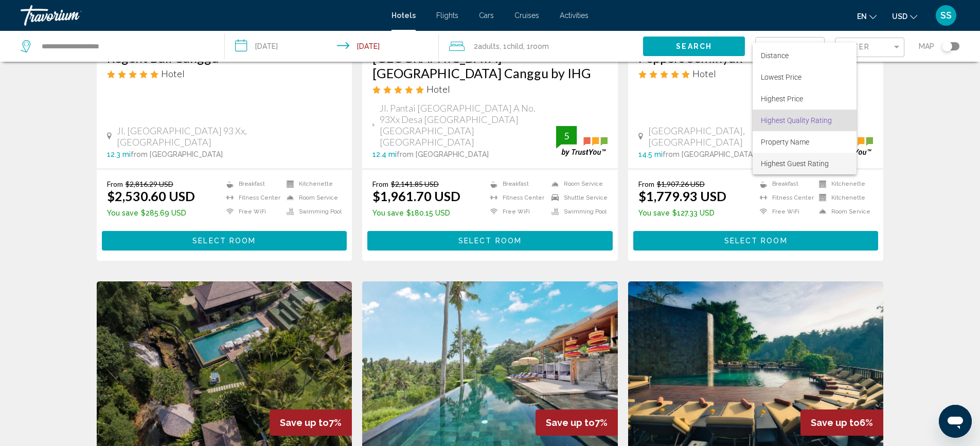
click at [820, 169] on span "Highest Guest Rating" at bounding box center [804, 164] width 87 height 22
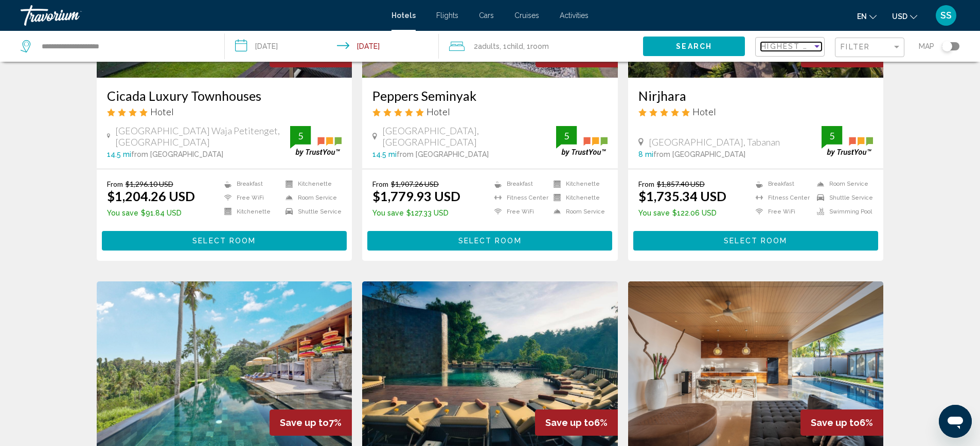
scroll to position [223, 0]
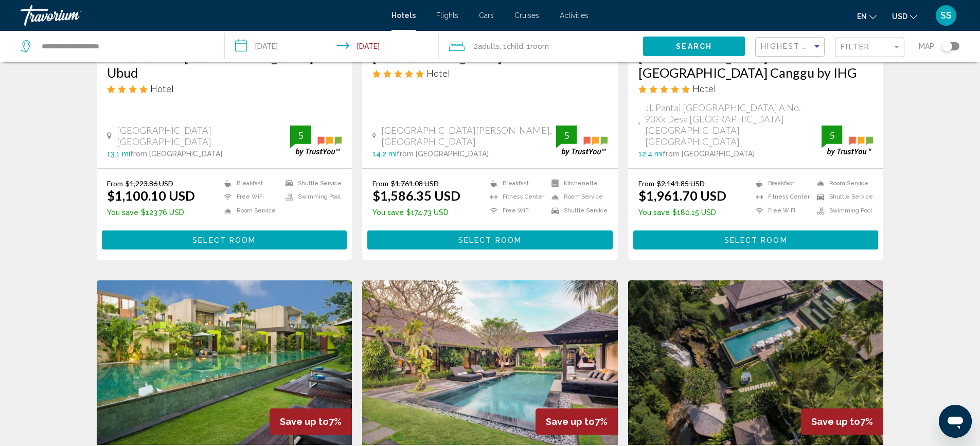
click at [704, 49] on span "Search" at bounding box center [694, 47] width 36 height 8
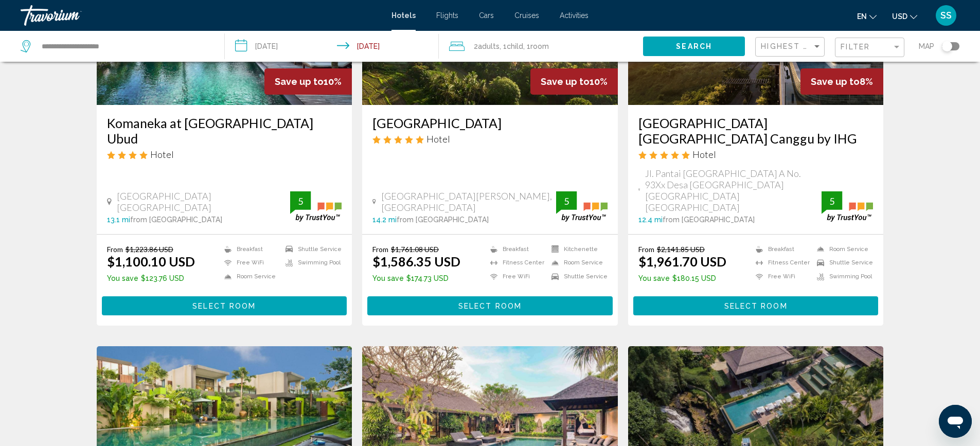
scroll to position [0, 0]
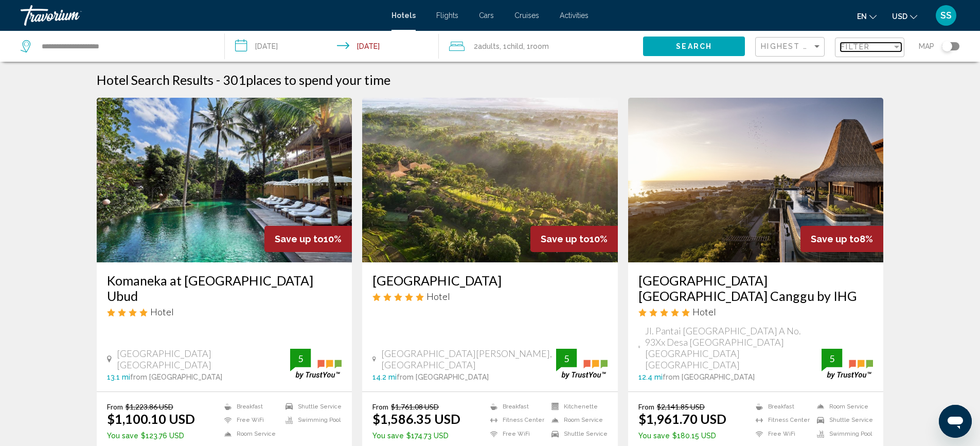
click at [858, 44] on span "Filter" at bounding box center [854, 47] width 29 height 8
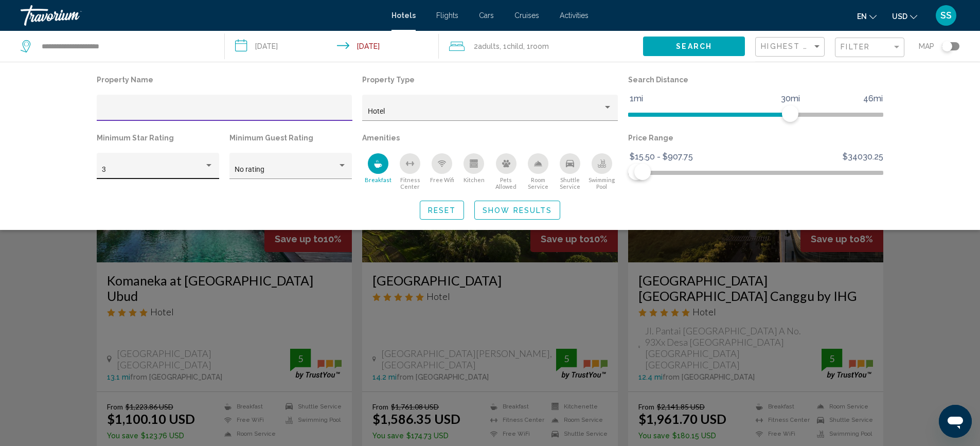
click at [209, 165] on div "Hotel Filters" at bounding box center [208, 165] width 5 height 3
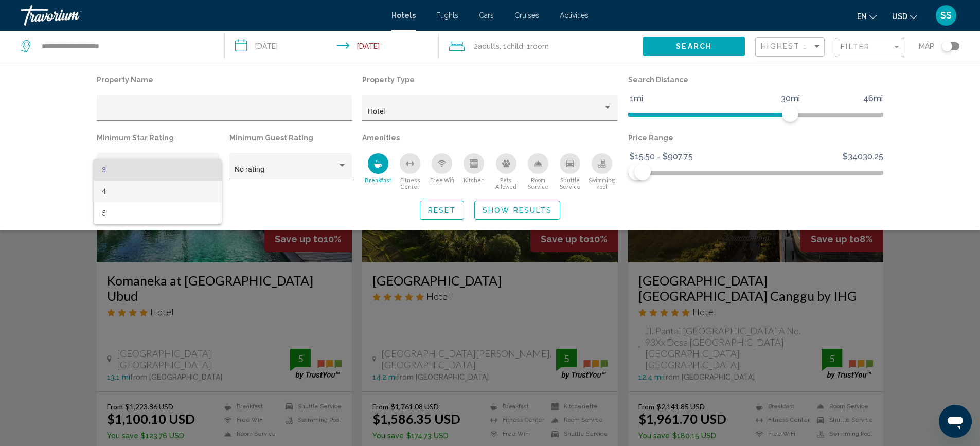
click at [117, 193] on span "4" at bounding box center [158, 192] width 112 height 22
click at [209, 167] on div "Hotel Filters" at bounding box center [208, 165] width 5 height 3
click at [118, 187] on span "5" at bounding box center [158, 192] width 112 height 22
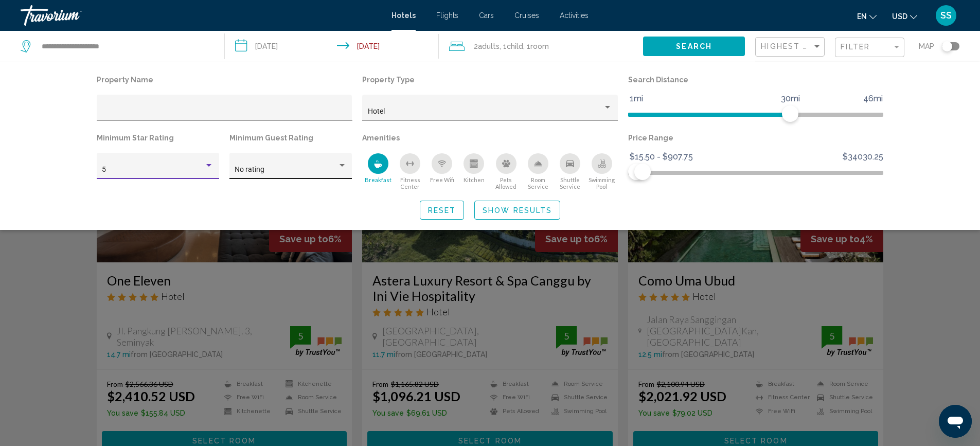
click at [330, 165] on div "No rating" at bounding box center [291, 168] width 112 height 21
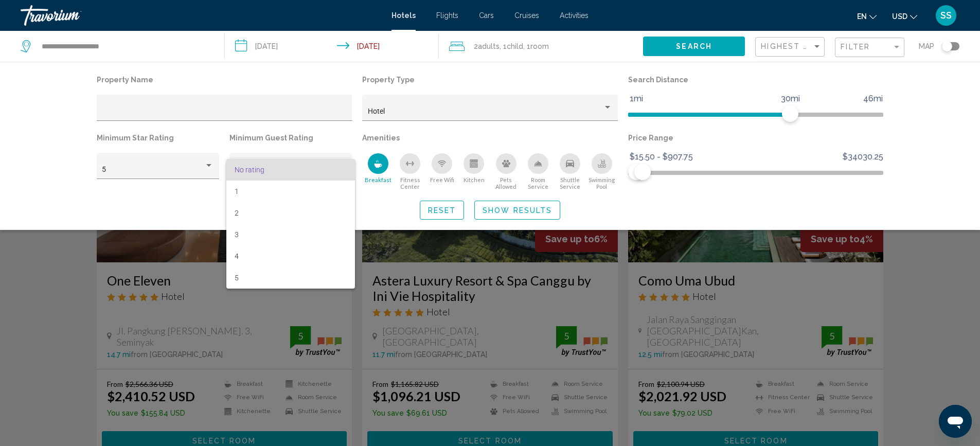
click at [169, 192] on div at bounding box center [490, 223] width 980 height 446
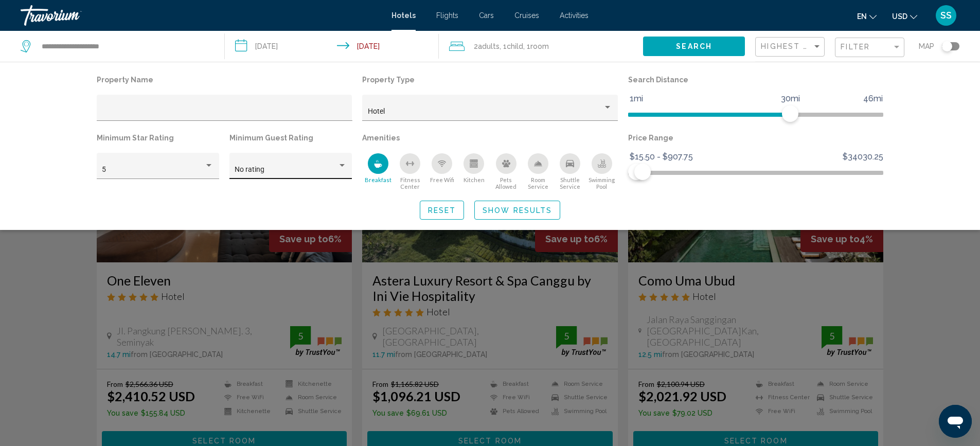
click at [306, 171] on div "No rating" at bounding box center [286, 170] width 102 height 8
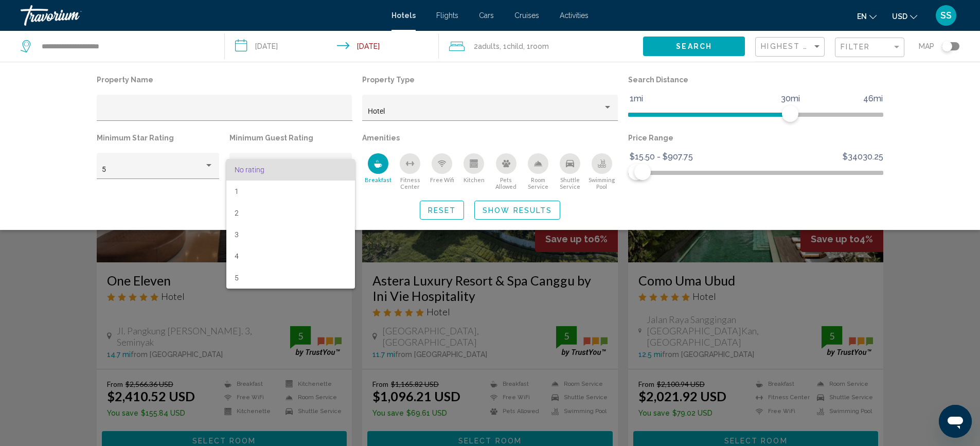
click at [191, 199] on div at bounding box center [490, 223] width 980 height 446
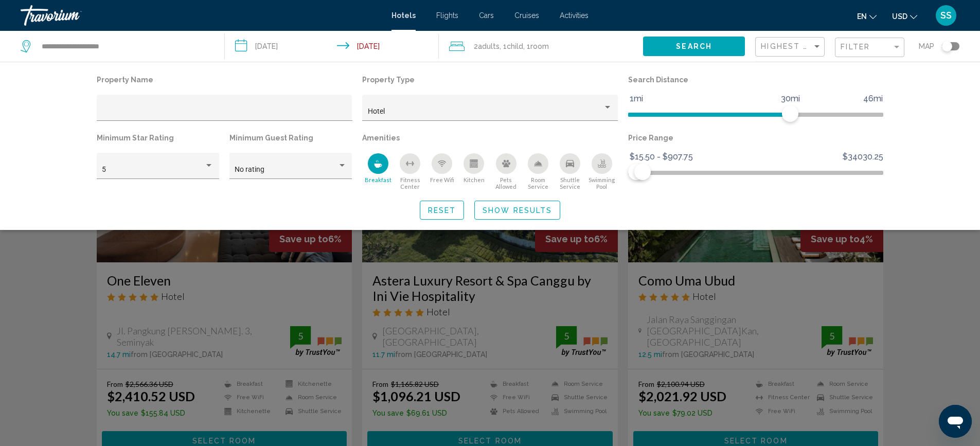
click at [524, 212] on span "Show Results" at bounding box center [516, 210] width 69 height 8
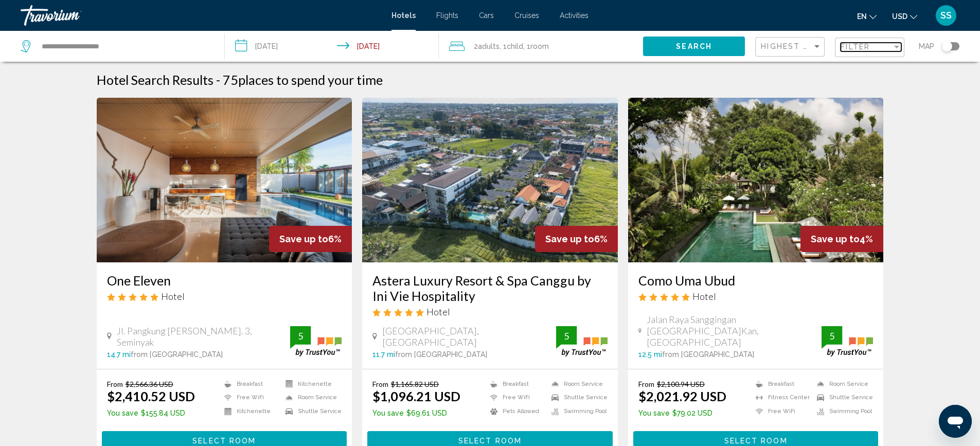
click at [865, 43] on span "Filter" at bounding box center [854, 47] width 29 height 8
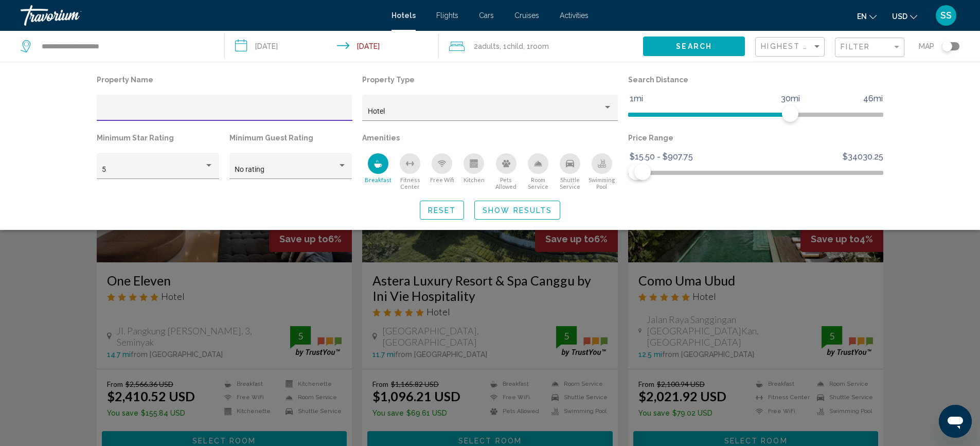
click at [531, 212] on span "Show Results" at bounding box center [516, 210] width 69 height 8
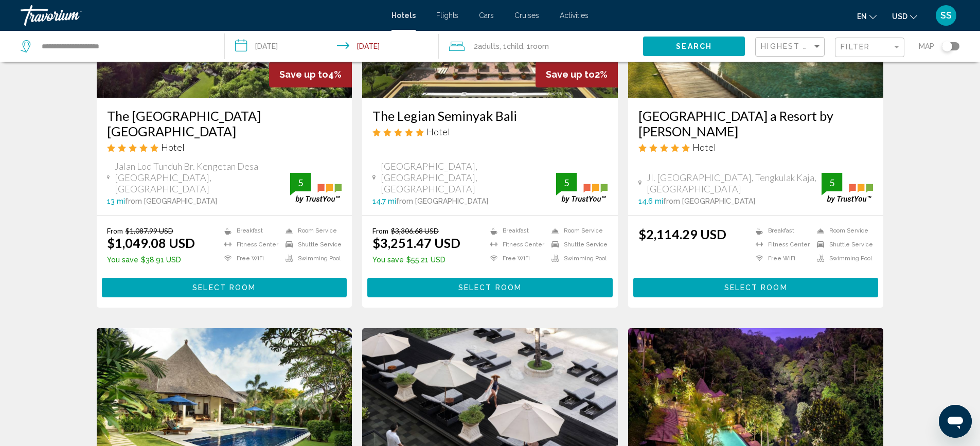
scroll to position [535, 0]
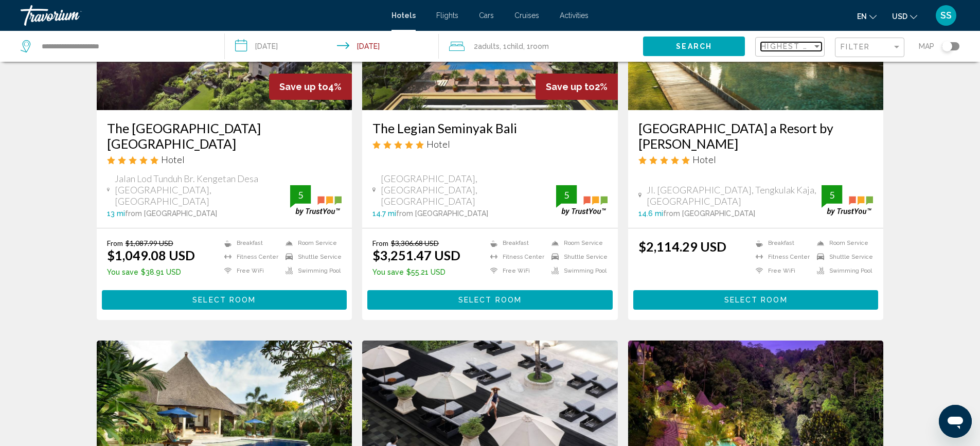
click at [817, 47] on div "Sort by" at bounding box center [816, 46] width 5 height 3
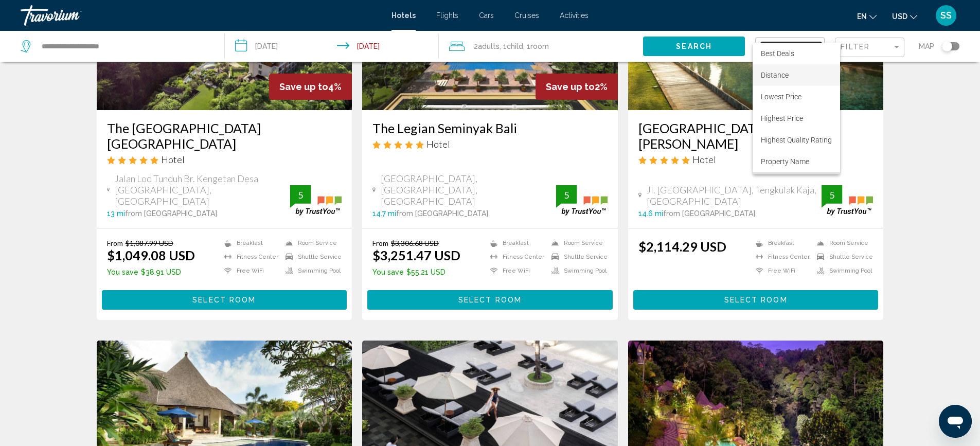
scroll to position [20, 0]
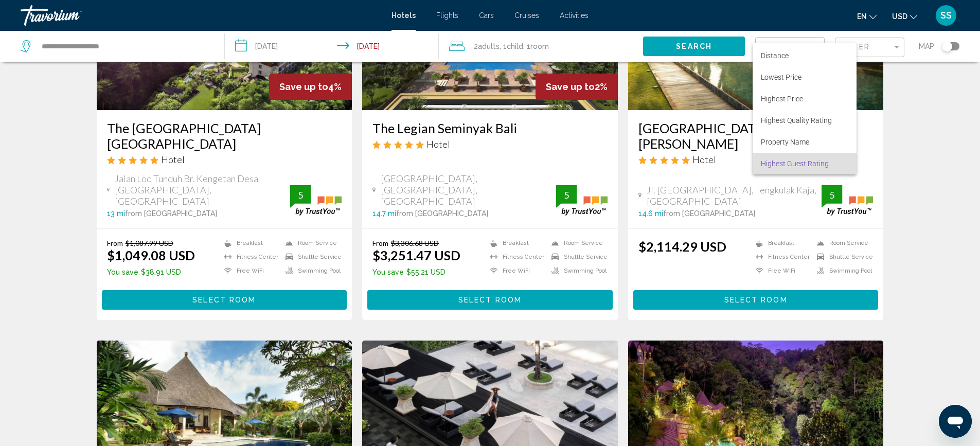
click at [928, 98] on div at bounding box center [490, 223] width 980 height 446
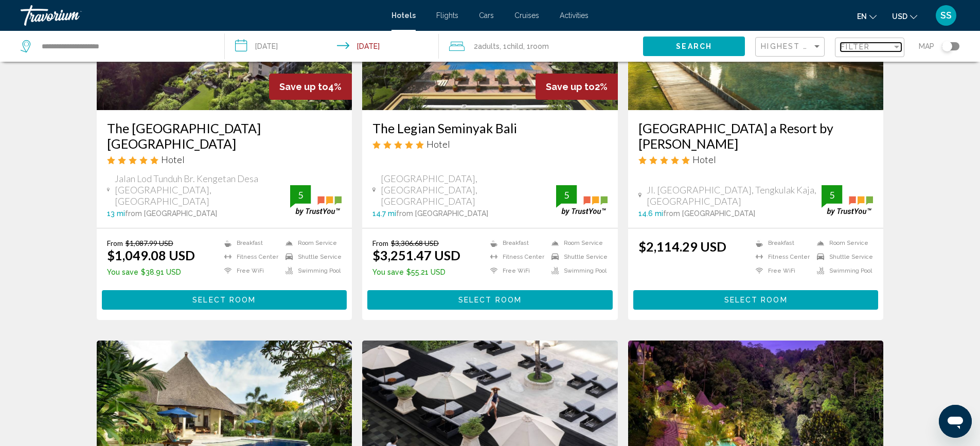
click at [893, 45] on div "Filter" at bounding box center [896, 47] width 9 height 8
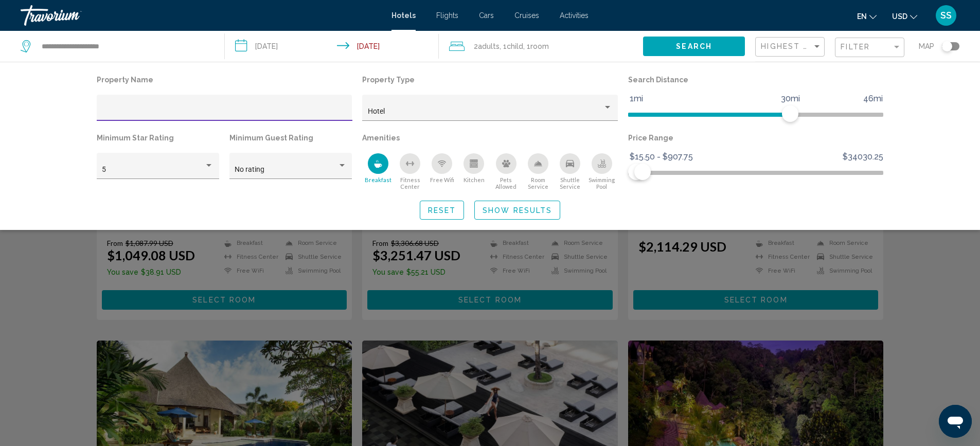
click at [599, 166] on icon "Swimming Pool" at bounding box center [602, 163] width 8 height 8
click at [507, 208] on span "Show Results" at bounding box center [516, 210] width 69 height 8
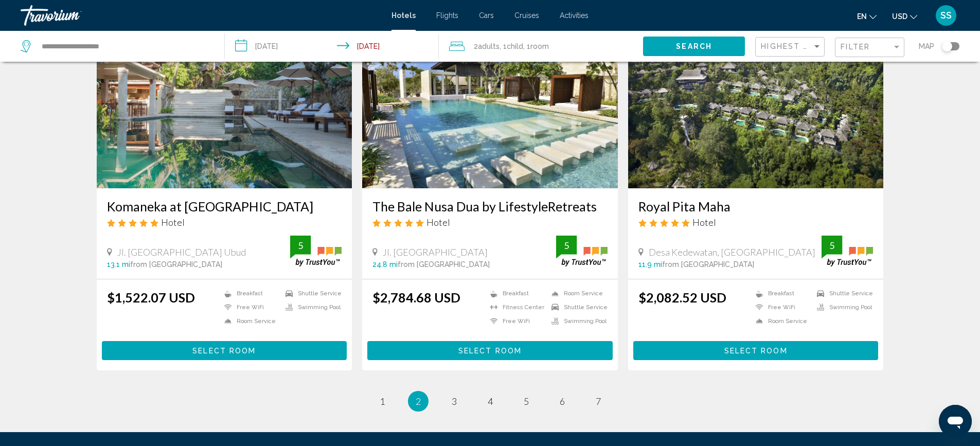
scroll to position [1304, 0]
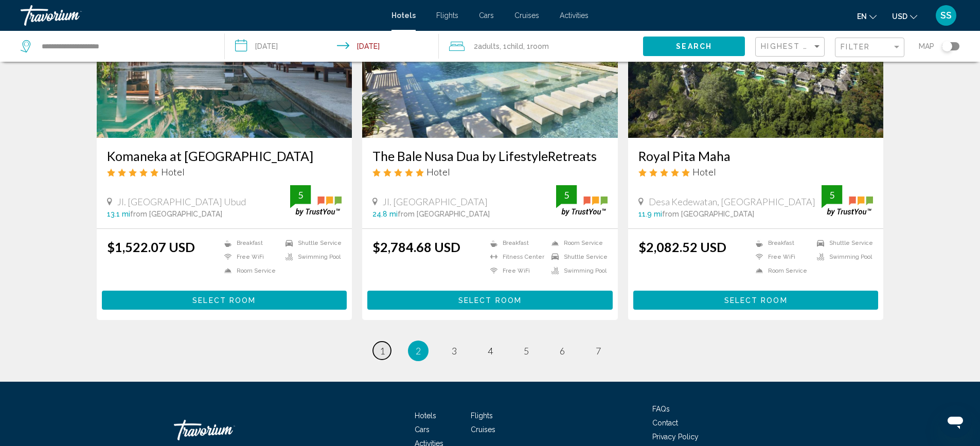
click at [385, 342] on link "page 1" at bounding box center [382, 351] width 18 height 18
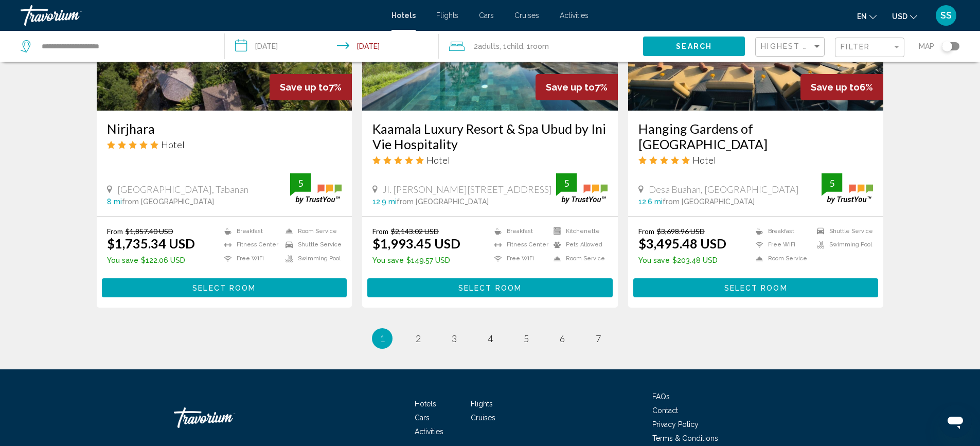
scroll to position [1319, 0]
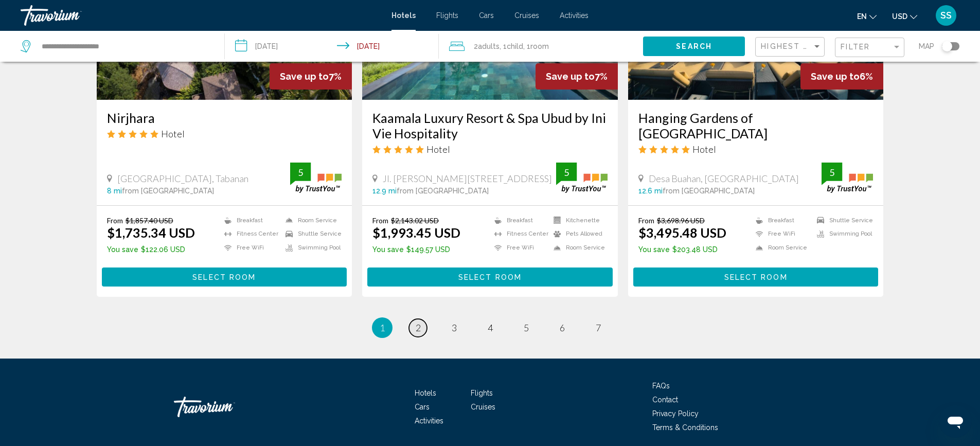
click at [420, 322] on span "2" at bounding box center [418, 327] width 5 height 11
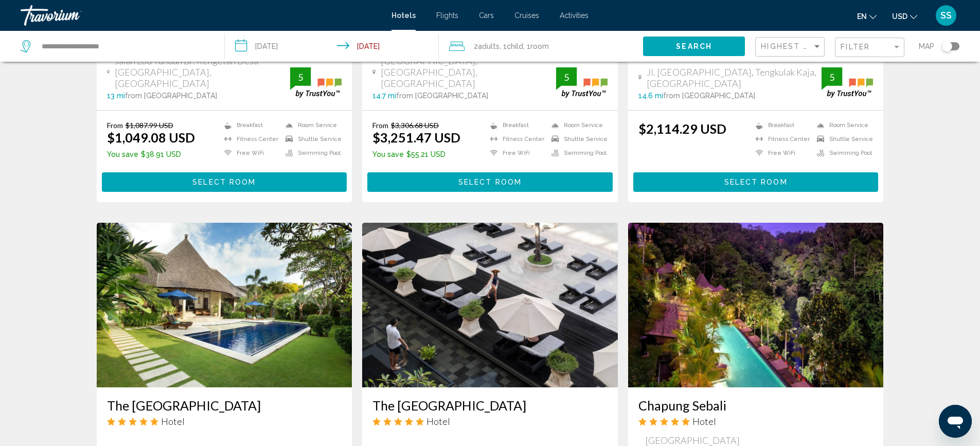
scroll to position [619, 0]
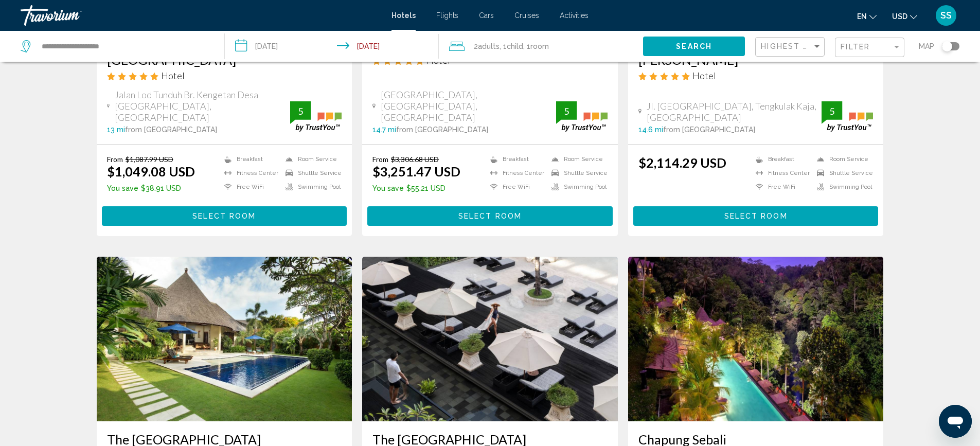
click at [817, 42] on div "Highest Guest Rating" at bounding box center [791, 47] width 61 height 19
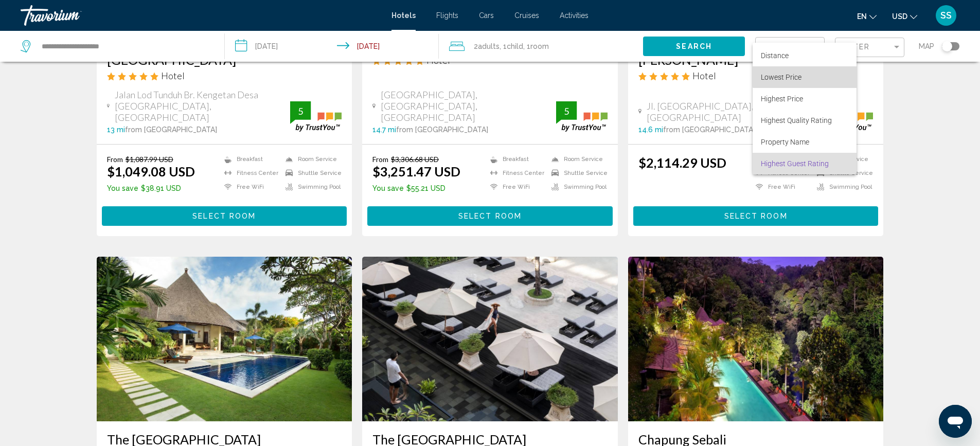
click at [805, 76] on span "Lowest Price" at bounding box center [804, 77] width 87 height 22
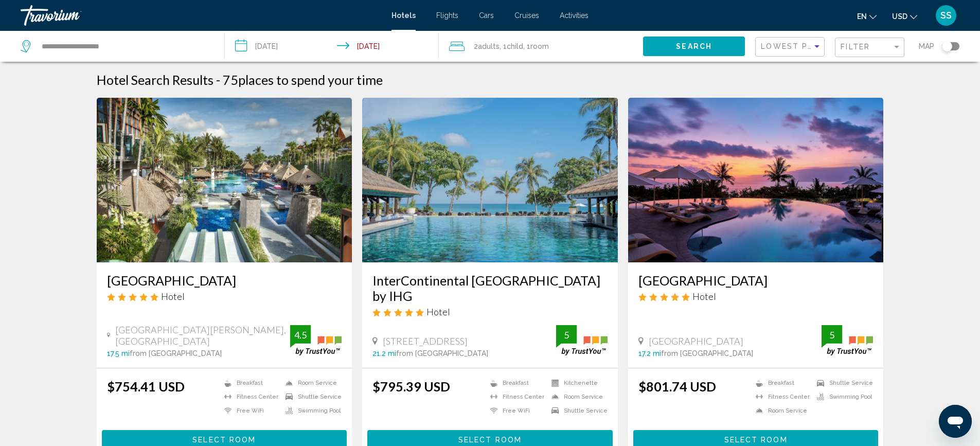
click at [241, 436] on span "Select Room" at bounding box center [223, 440] width 63 height 8
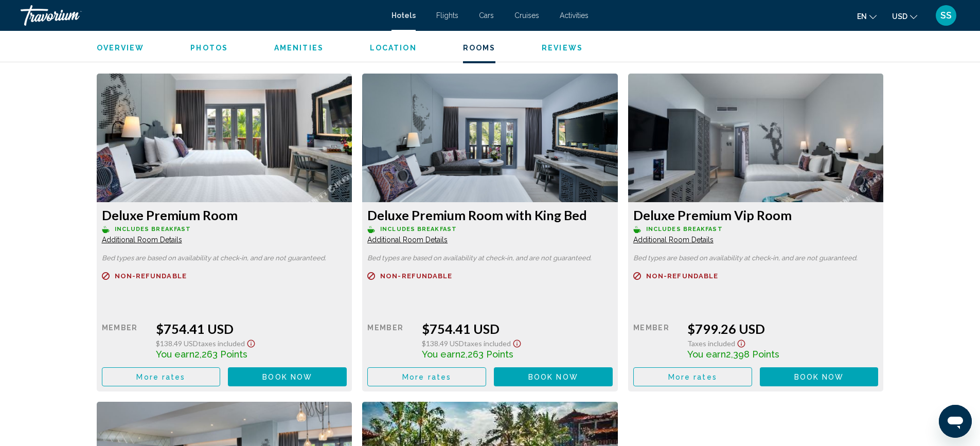
scroll to position [1393, 0]
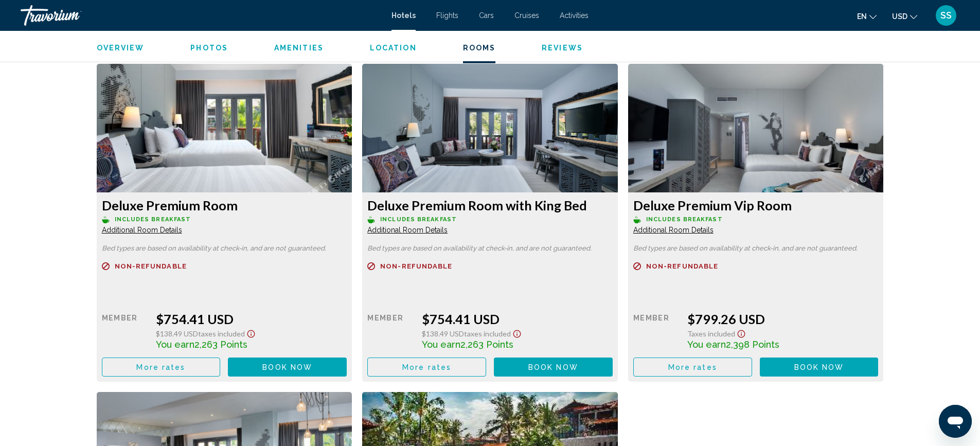
click at [281, 365] on span "Book now" at bounding box center [287, 367] width 50 height 8
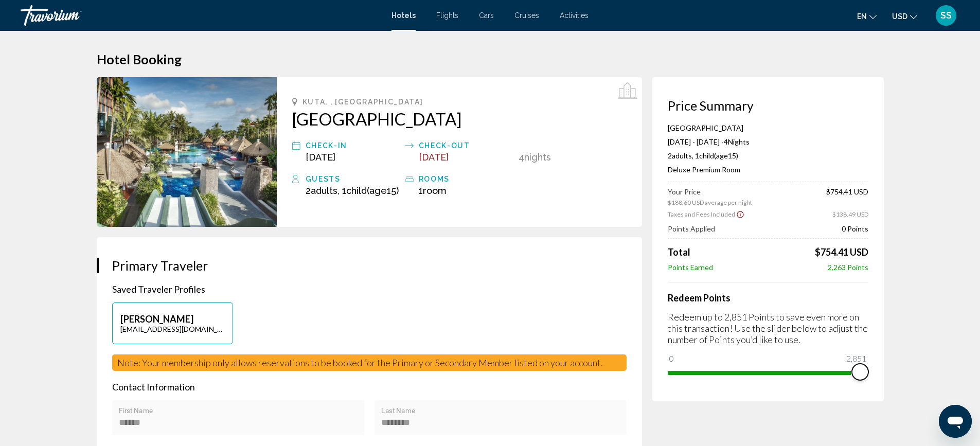
drag, startPoint x: 677, startPoint y: 358, endPoint x: 906, endPoint y: 361, distance: 228.9
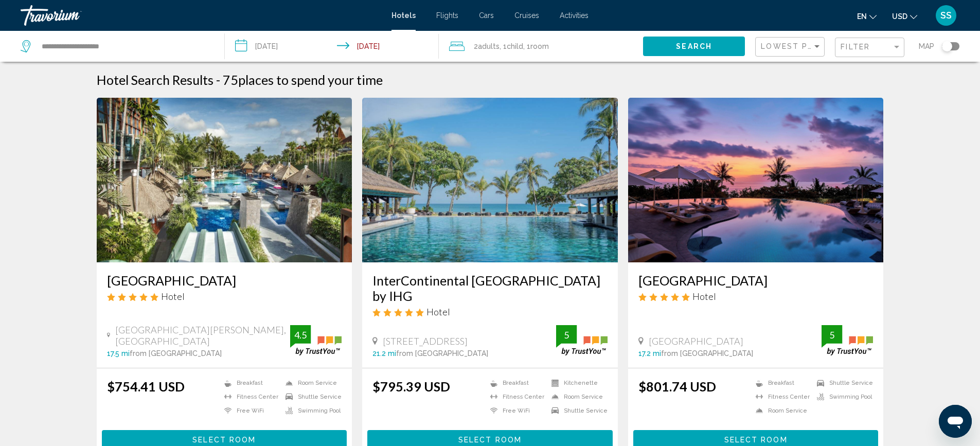
click at [488, 224] on img "Main content" at bounding box center [490, 180] width 256 height 165
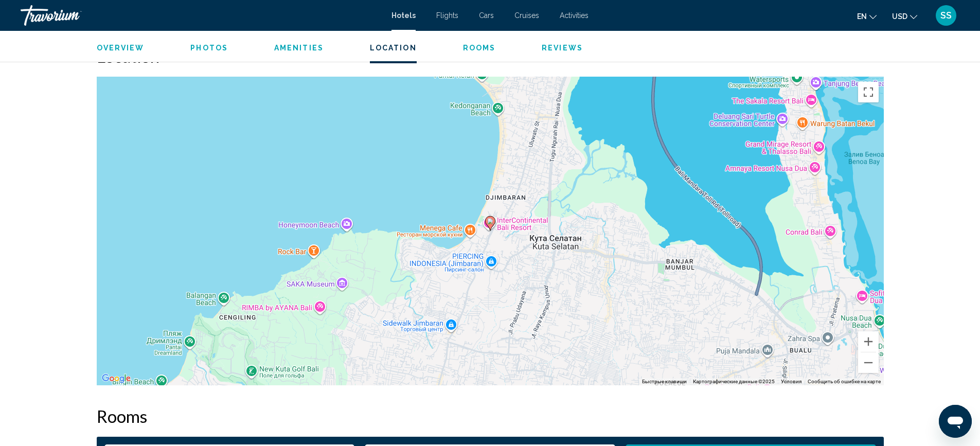
scroll to position [1002, 0]
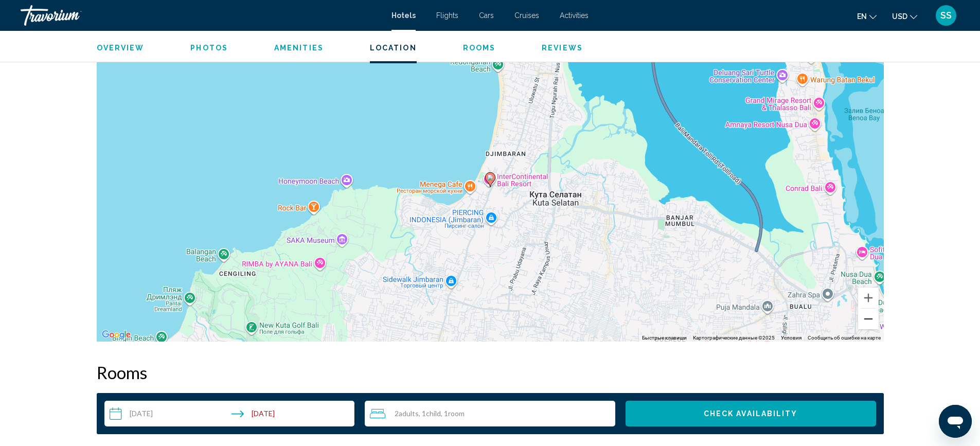
click at [870, 318] on button "Уменьшить" at bounding box center [868, 319] width 21 height 21
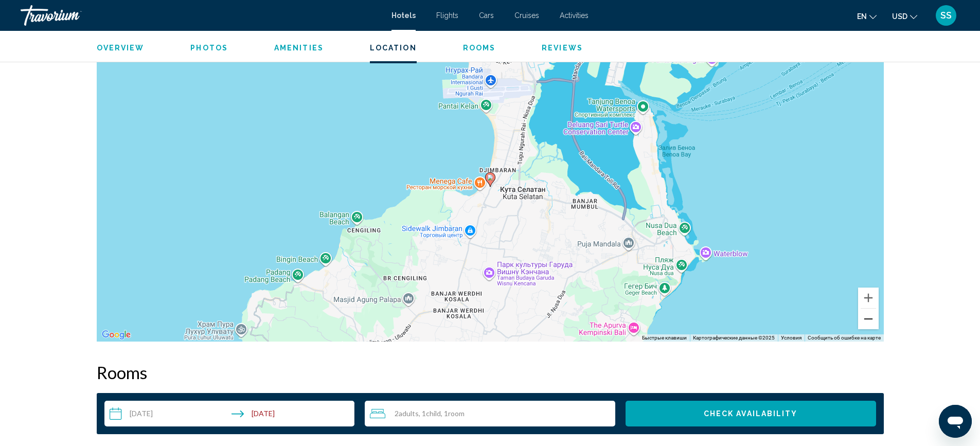
click at [871, 317] on button "Уменьшить" at bounding box center [868, 319] width 21 height 21
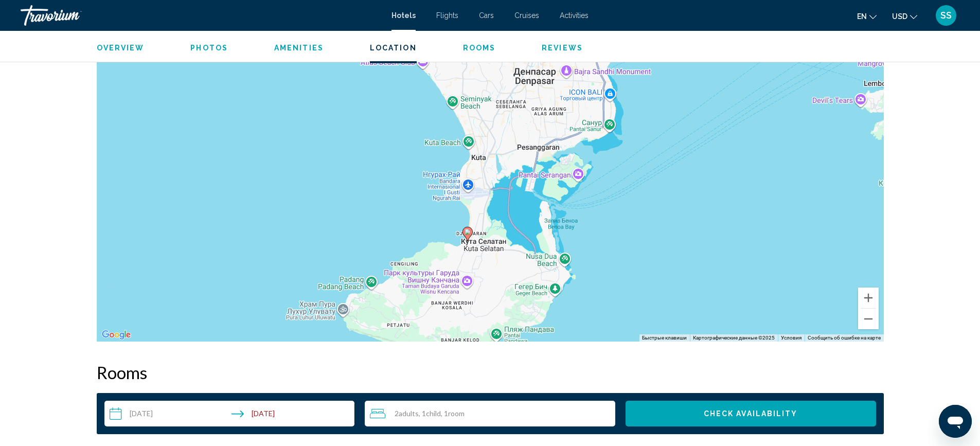
drag, startPoint x: 518, startPoint y: 194, endPoint x: 496, endPoint y: 249, distance: 60.0
click at [496, 249] on div "Чтобы активировать перетаскивание с помощью клавиатуры, нажмите Alt + Ввод. Пос…" at bounding box center [490, 187] width 787 height 309
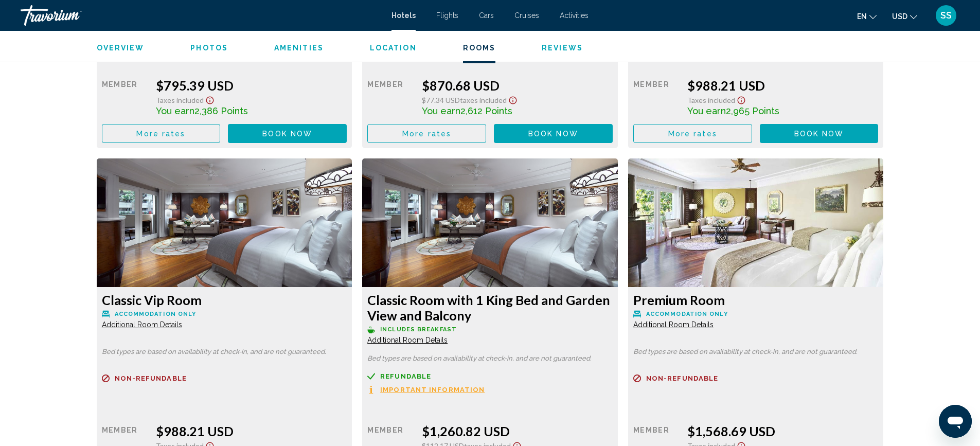
scroll to position [1636, 0]
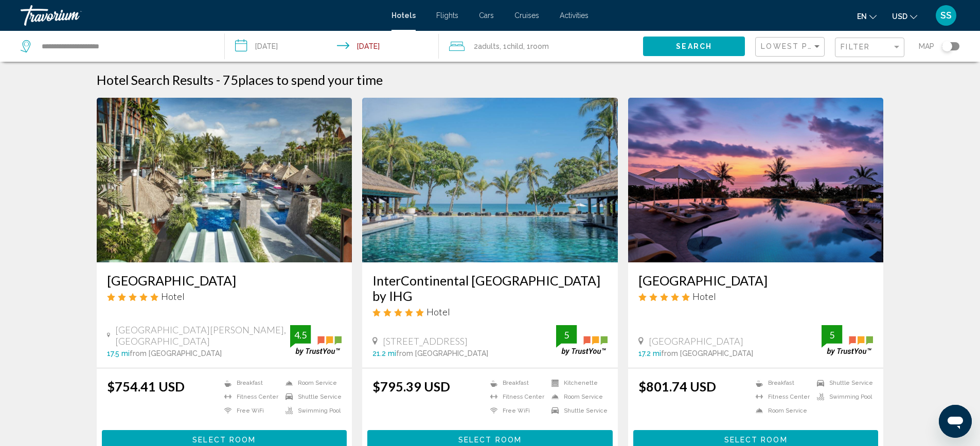
click at [698, 49] on span "Search" at bounding box center [694, 47] width 36 height 8
click at [701, 43] on span "Search" at bounding box center [694, 47] width 36 height 8
click at [873, 45] on div "Filter" at bounding box center [865, 47] width 51 height 8
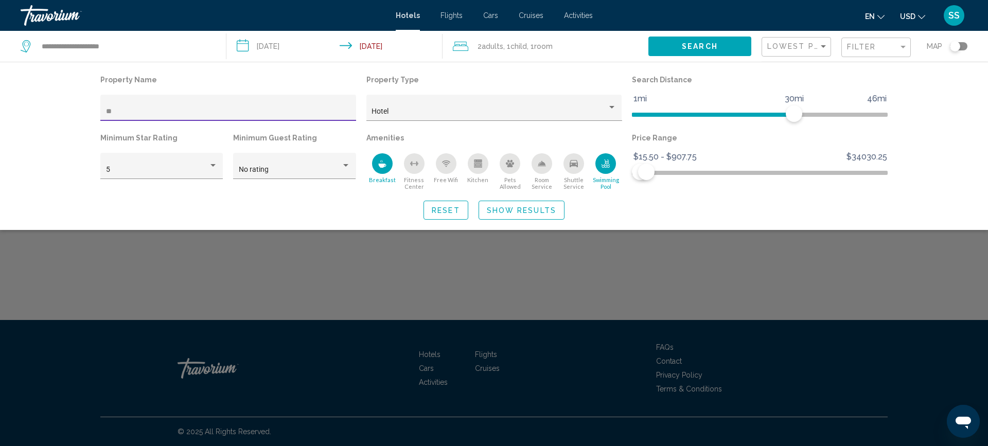
type input "*"
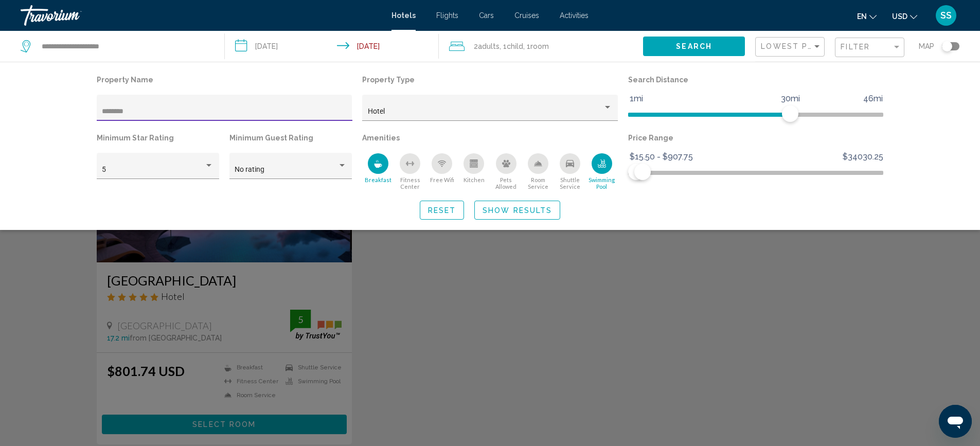
type input "********"
click at [529, 216] on button "Show Results" at bounding box center [517, 210] width 86 height 19
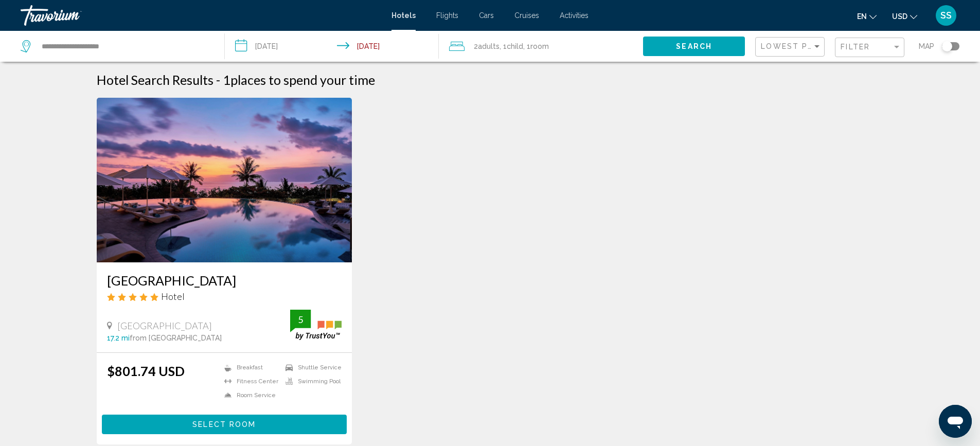
click at [858, 55] on div "Filter" at bounding box center [870, 47] width 61 height 19
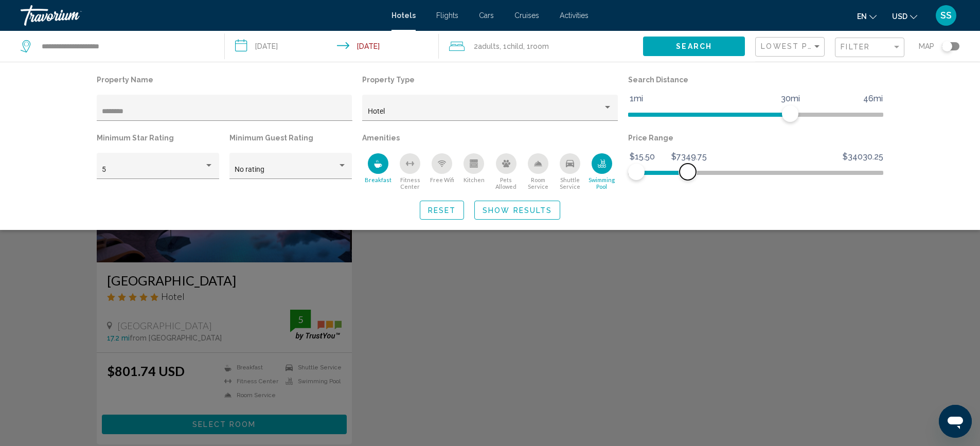
drag, startPoint x: 647, startPoint y: 170, endPoint x: 688, endPoint y: 173, distance: 40.8
click at [688, 173] on span "Hotel Filters" at bounding box center [687, 172] width 16 height 16
click at [145, 109] on input "********" at bounding box center [224, 111] width 245 height 8
type input "*"
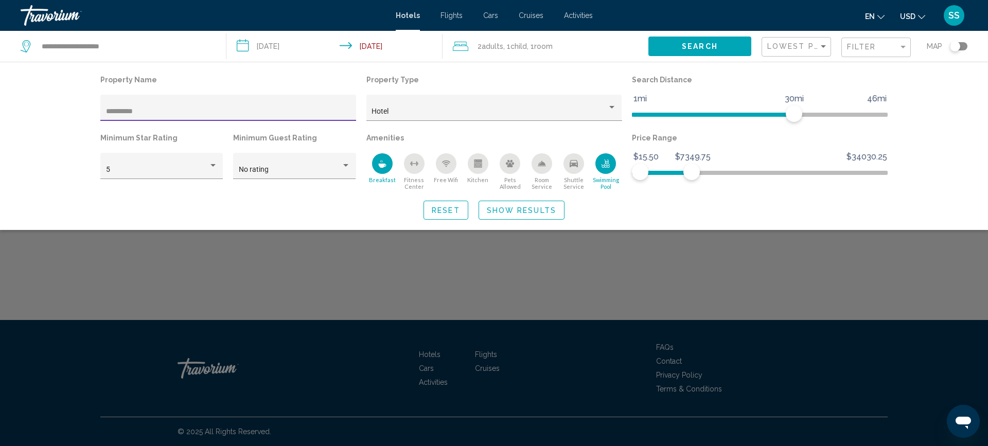
type input "**********"
click at [536, 209] on span "Show Results" at bounding box center [521, 210] width 69 height 8
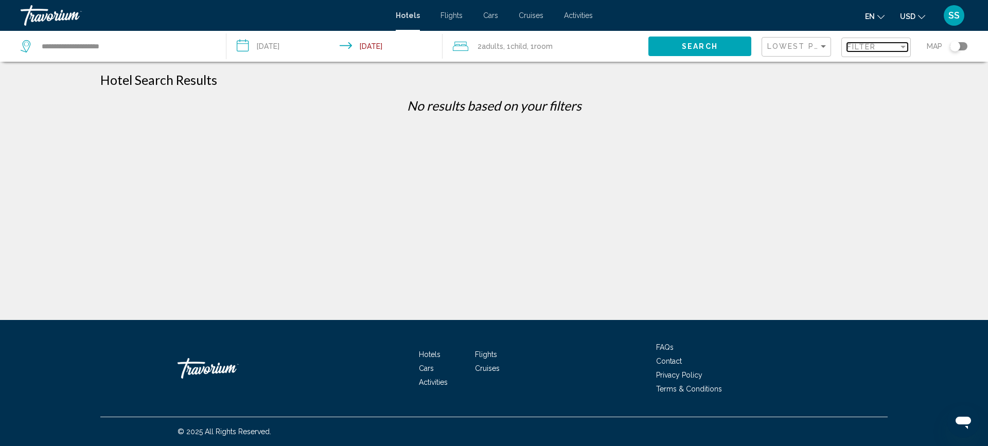
click at [867, 45] on span "Filter" at bounding box center [861, 47] width 29 height 8
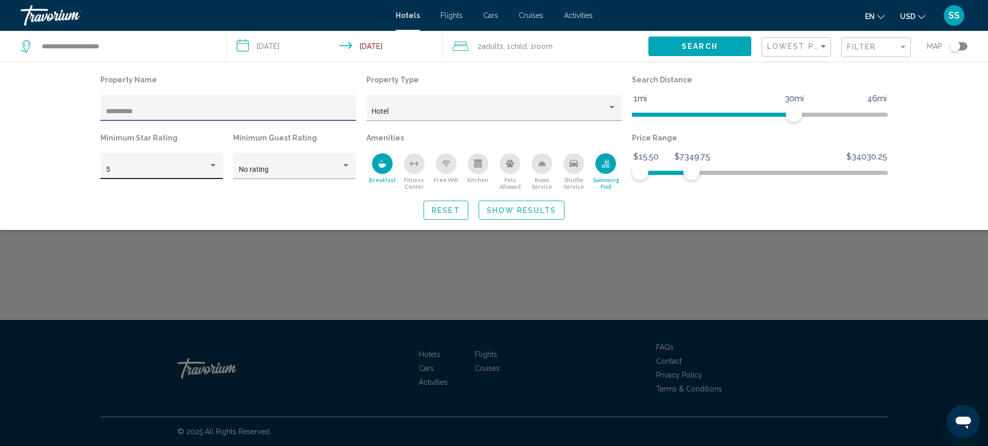
click at [213, 165] on div "Hotel Filters" at bounding box center [212, 165] width 5 height 3
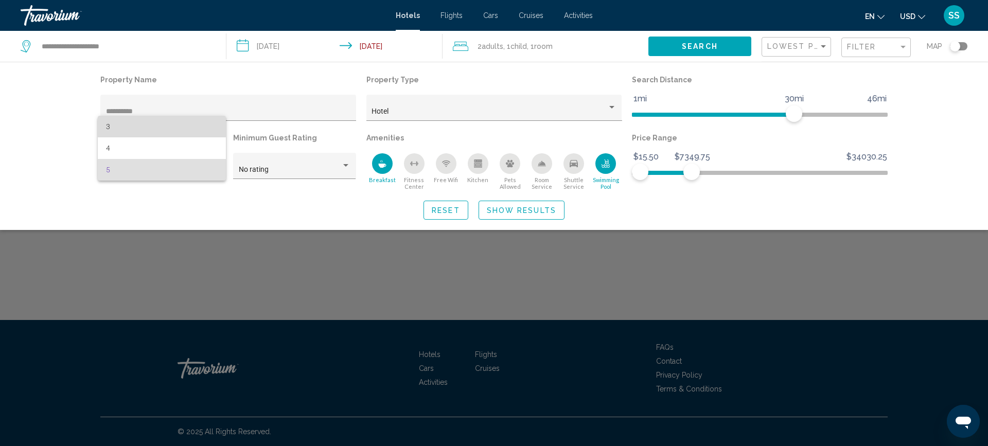
click at [130, 127] on span "3" at bounding box center [162, 127] width 112 height 22
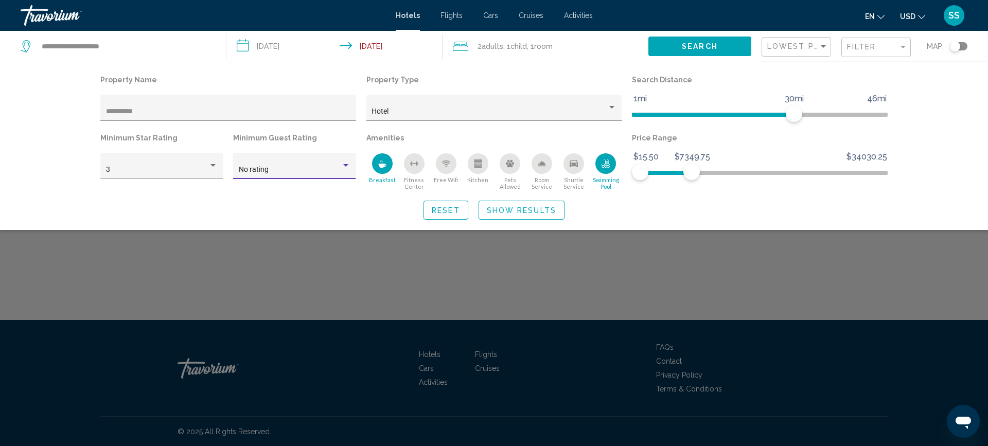
click at [313, 168] on div "No rating" at bounding box center [290, 170] width 102 height 8
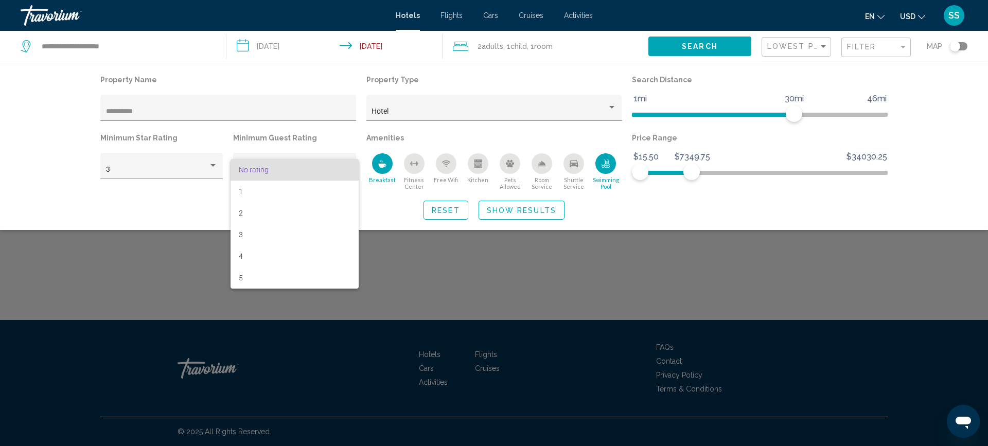
click at [395, 247] on div at bounding box center [494, 223] width 988 height 446
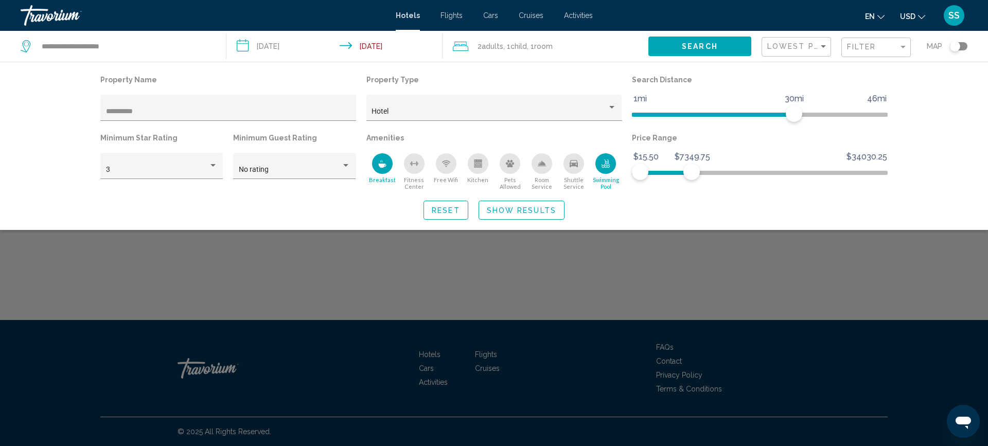
click at [546, 211] on span "Show Results" at bounding box center [521, 210] width 69 height 8
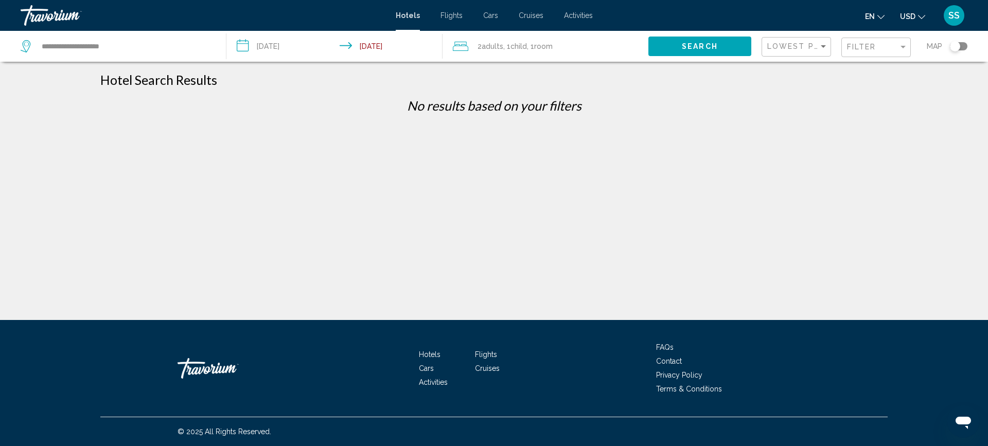
click at [710, 40] on button "Search" at bounding box center [699, 46] width 103 height 19
click at [790, 45] on span "Lowest Price" at bounding box center [800, 46] width 66 height 8
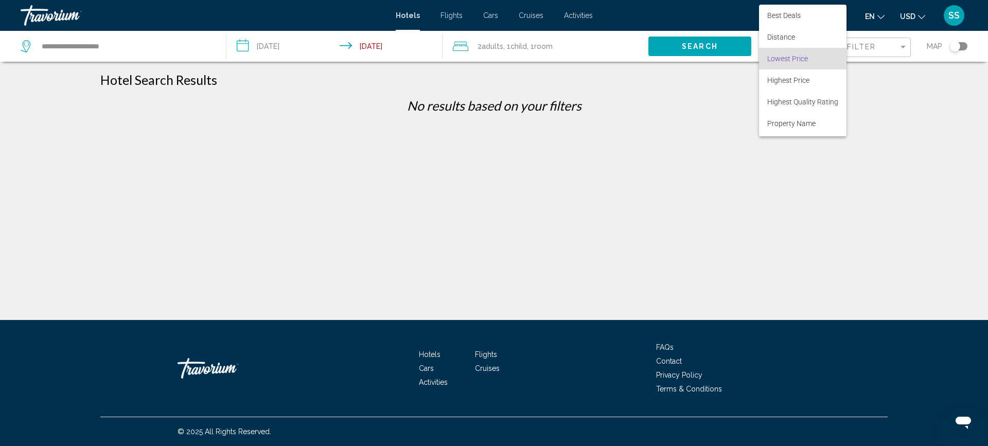
scroll to position [12, 0]
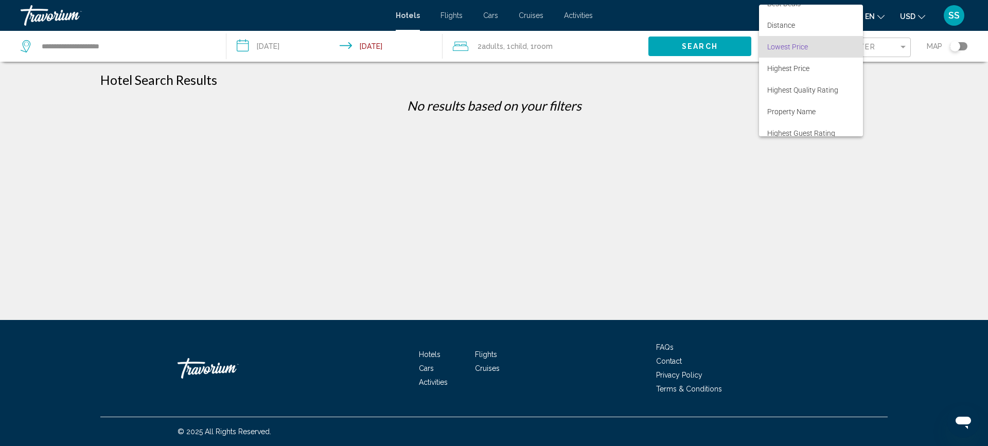
click at [679, 99] on div at bounding box center [494, 223] width 988 height 446
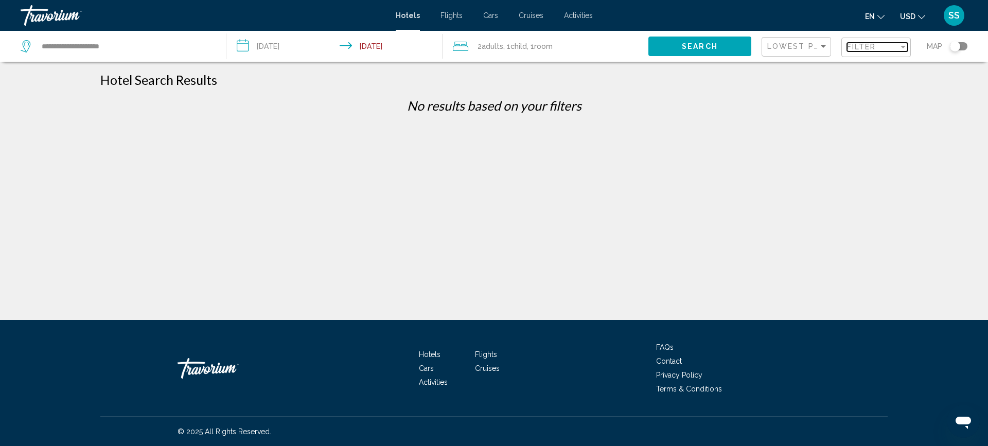
click at [872, 48] on span "Filter" at bounding box center [861, 47] width 29 height 8
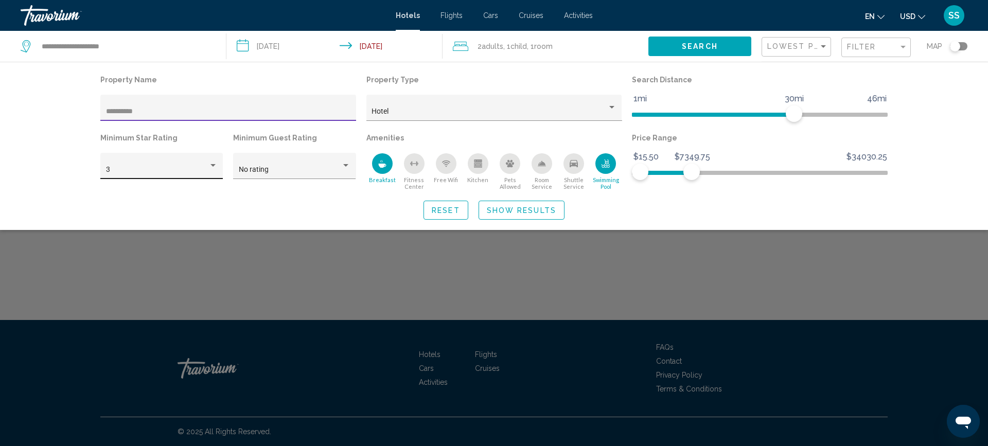
click at [176, 171] on div "3" at bounding box center [157, 170] width 102 height 8
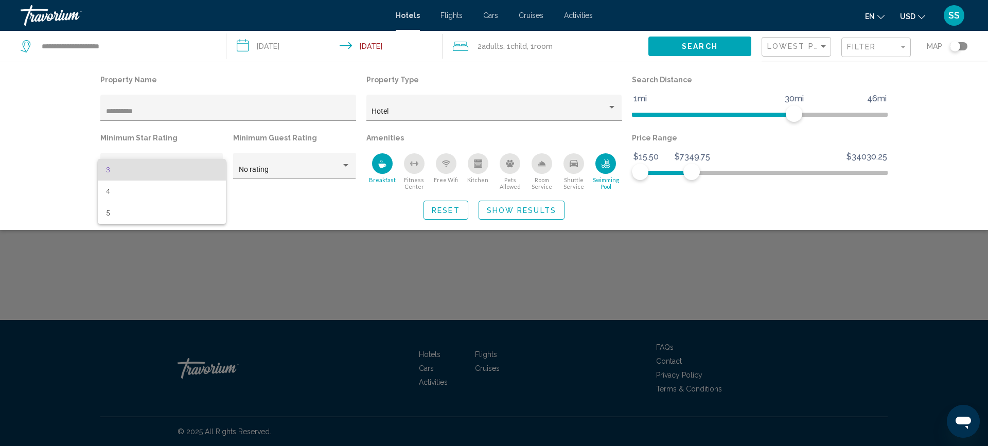
click at [228, 234] on div at bounding box center [494, 223] width 988 height 446
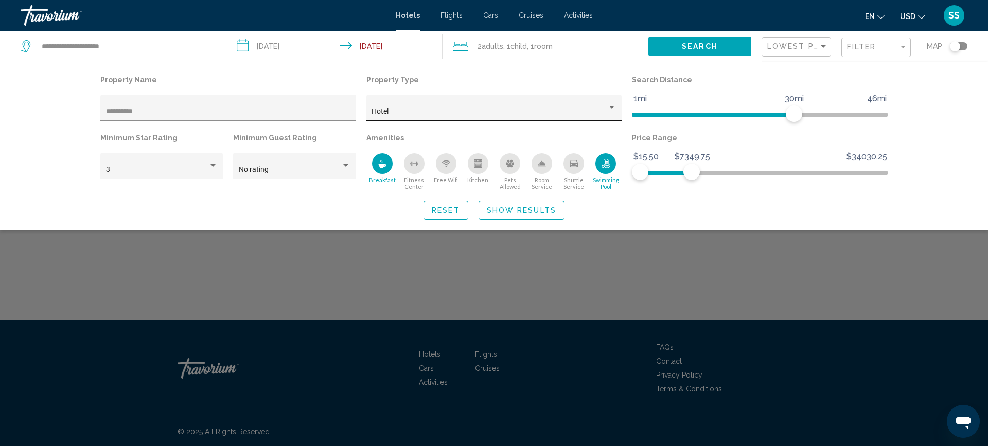
click at [436, 115] on div "Hotel" at bounding box center [489, 111] width 236 height 8
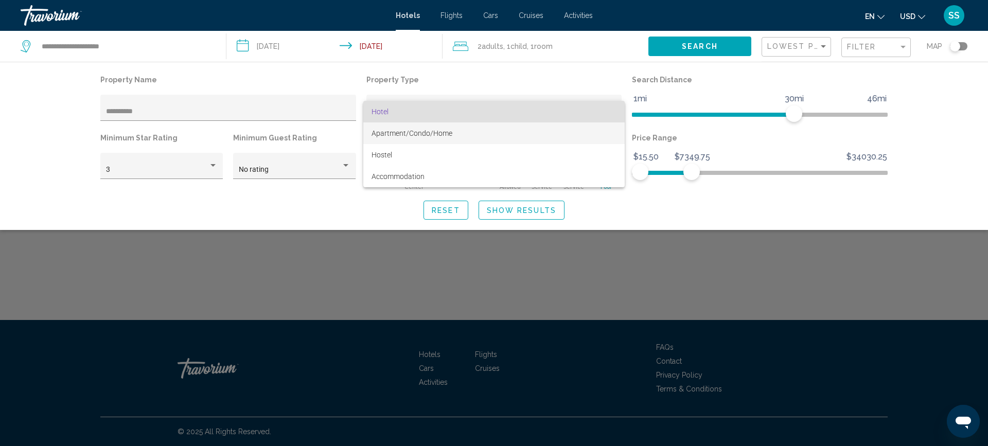
click at [427, 130] on span "Apartment/Condo/Home" at bounding box center [411, 133] width 81 height 8
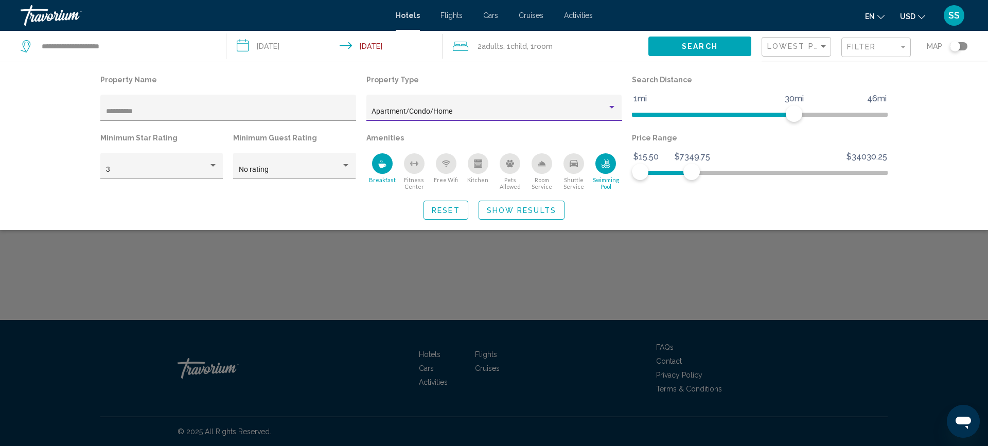
click at [536, 207] on span "Show Results" at bounding box center [521, 210] width 69 height 8
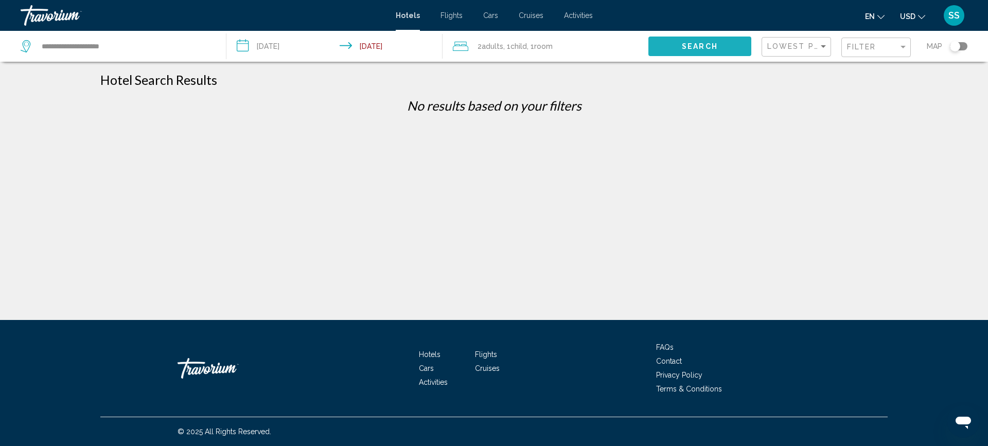
click at [693, 52] on button "Search" at bounding box center [699, 46] width 103 height 19
click at [856, 44] on span "Filter" at bounding box center [861, 47] width 29 height 8
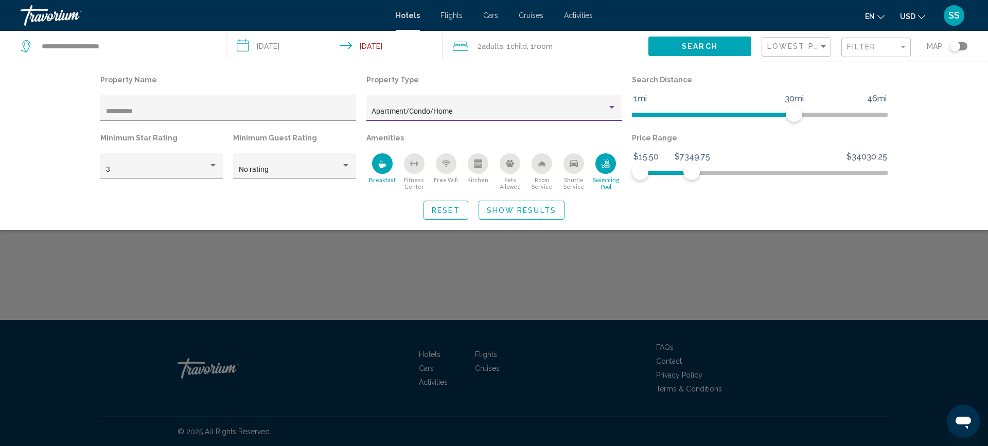
click at [609, 106] on div "Property type" at bounding box center [611, 107] width 5 height 3
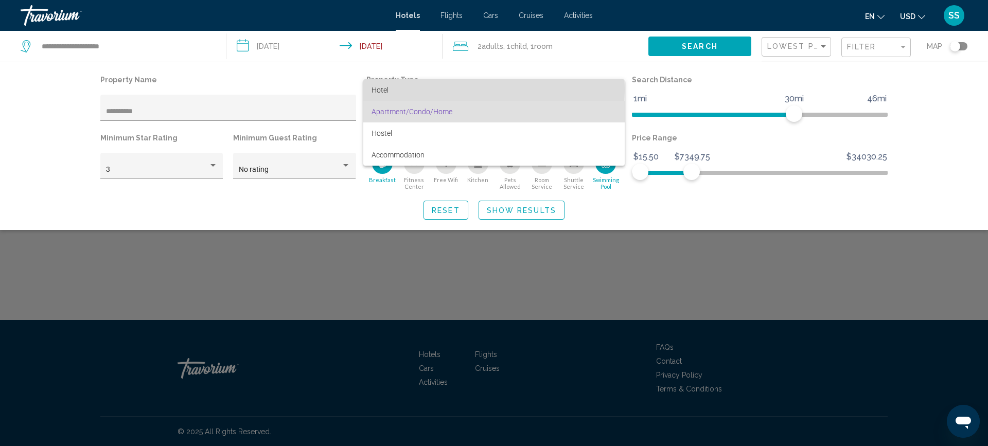
click at [391, 91] on span "Hotel" at bounding box center [493, 90] width 245 height 22
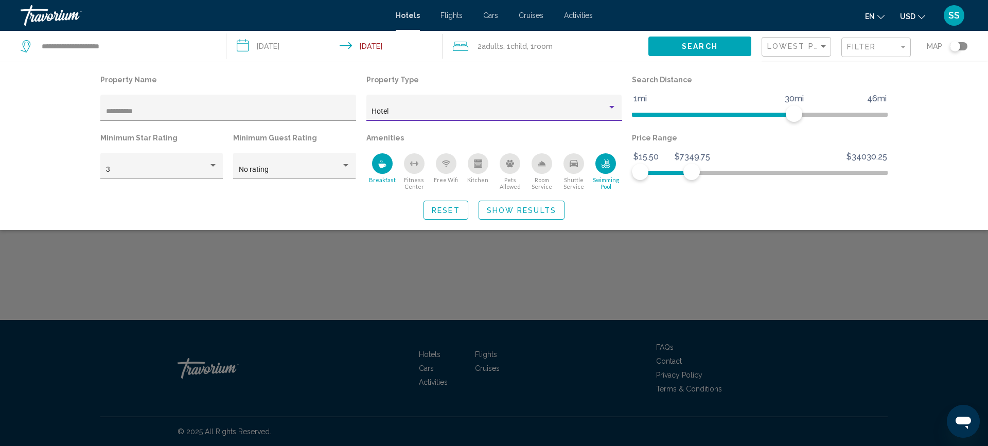
click at [527, 204] on button "Show Results" at bounding box center [521, 210] width 86 height 19
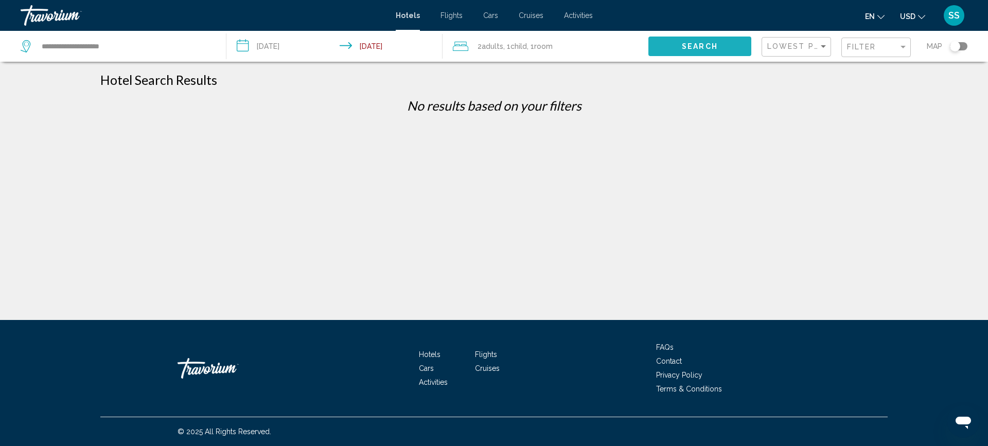
click at [683, 53] on button "Search" at bounding box center [699, 46] width 103 height 19
click at [810, 46] on span "Lowest Price" at bounding box center [800, 46] width 66 height 8
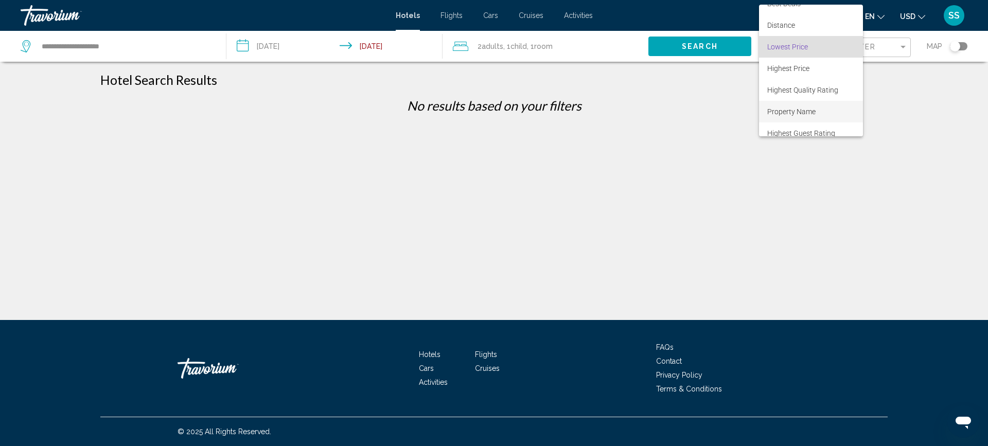
scroll to position [20, 0]
click at [820, 96] on span "Property Name" at bounding box center [810, 104] width 87 height 22
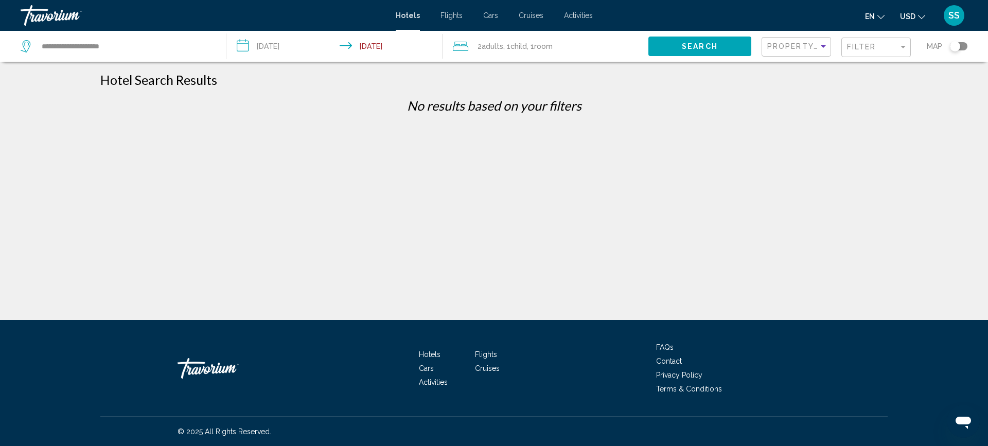
click at [699, 45] on span "Search" at bounding box center [700, 47] width 36 height 8
click at [794, 50] on span "Property Name" at bounding box center [804, 46] width 74 height 8
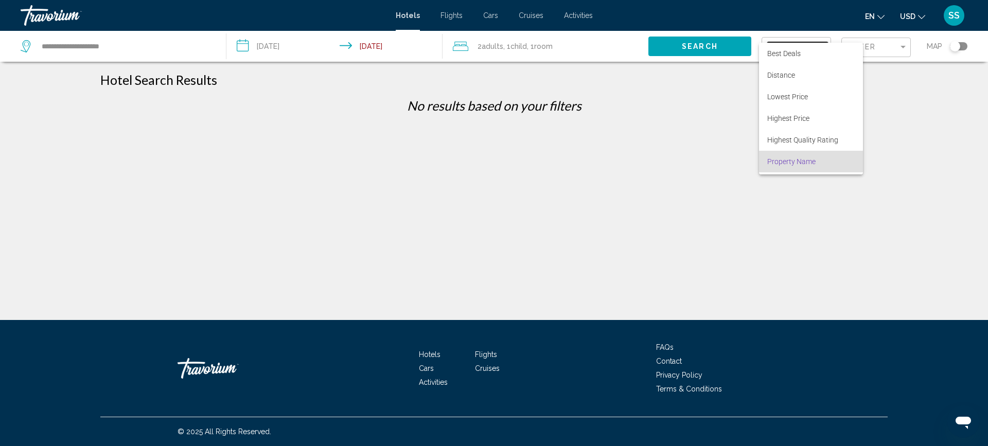
scroll to position [20, 0]
click at [925, 96] on div at bounding box center [494, 223] width 988 height 446
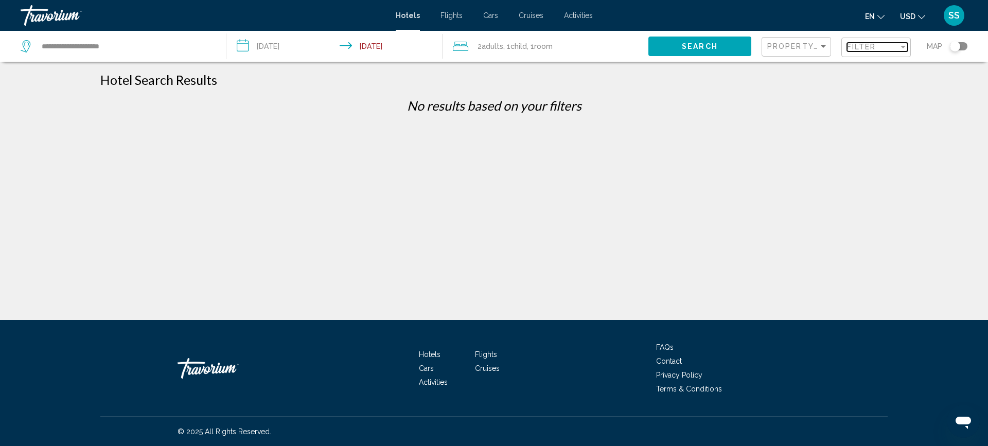
click at [865, 47] on span "Filter" at bounding box center [861, 47] width 29 height 8
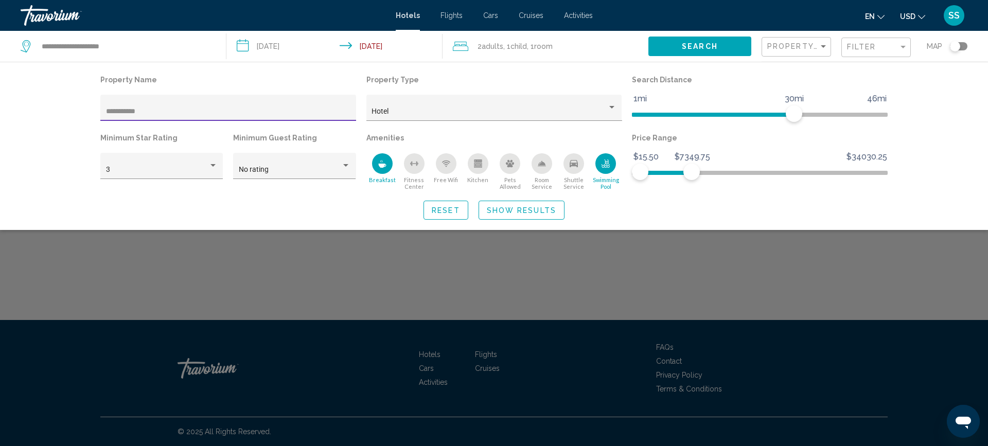
type input "**********"
click at [534, 203] on button "Show Results" at bounding box center [521, 210] width 86 height 19
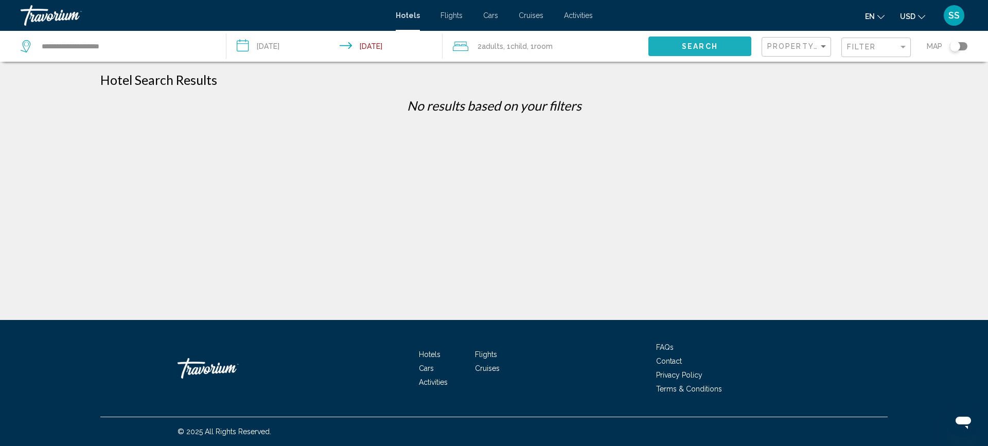
click at [722, 43] on button "Search" at bounding box center [699, 46] width 103 height 19
click at [879, 40] on div "Filter" at bounding box center [877, 47] width 61 height 19
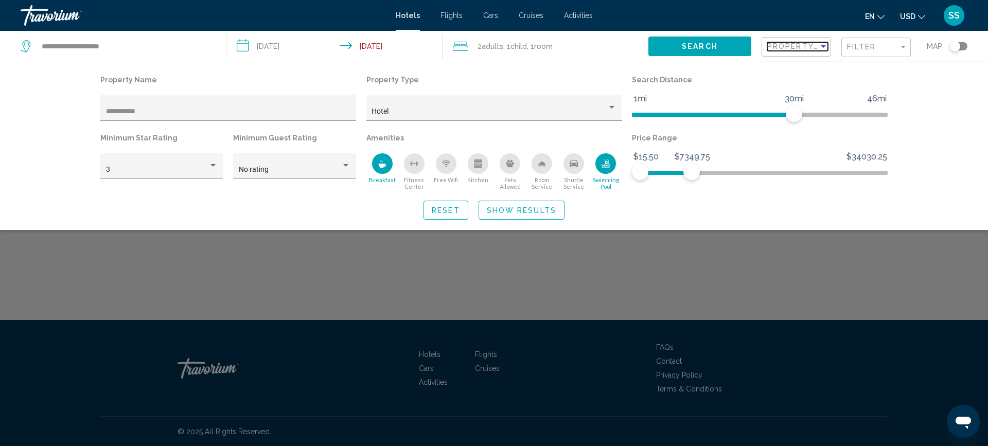
click at [809, 50] on span "Property Name" at bounding box center [804, 46] width 74 height 8
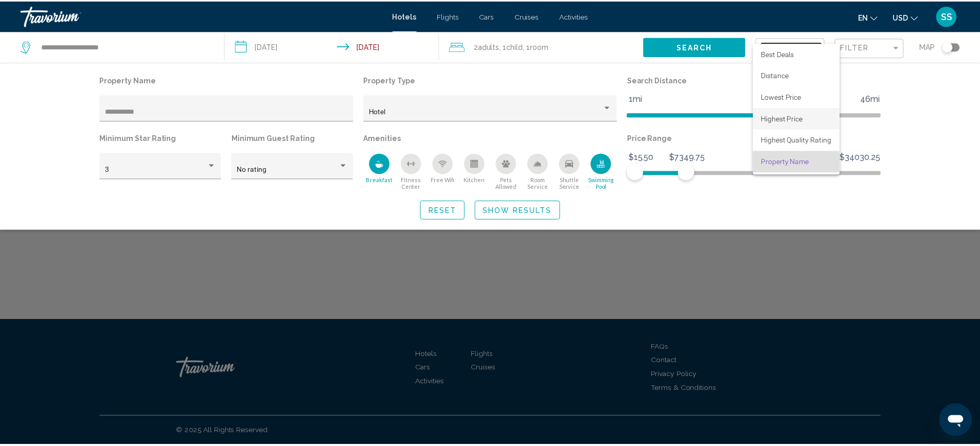
scroll to position [20, 0]
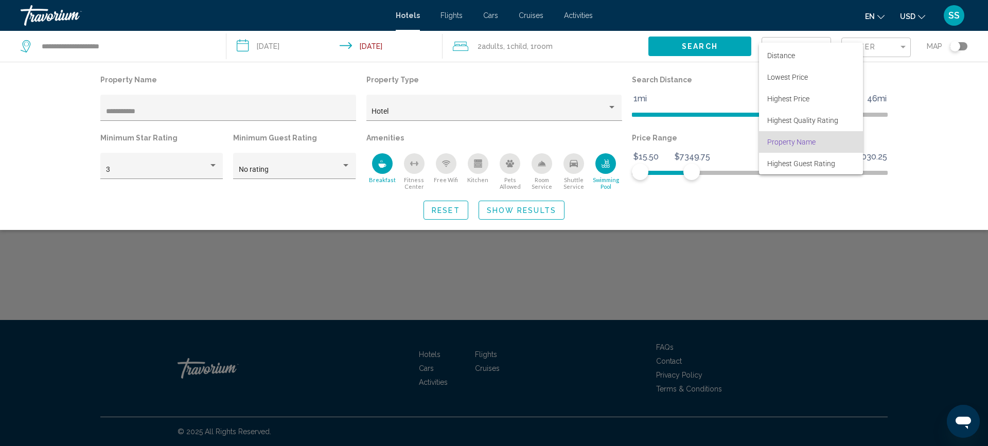
drag, startPoint x: 867, startPoint y: 278, endPoint x: 862, endPoint y: 263, distance: 15.6
click at [866, 278] on div at bounding box center [494, 223] width 988 height 446
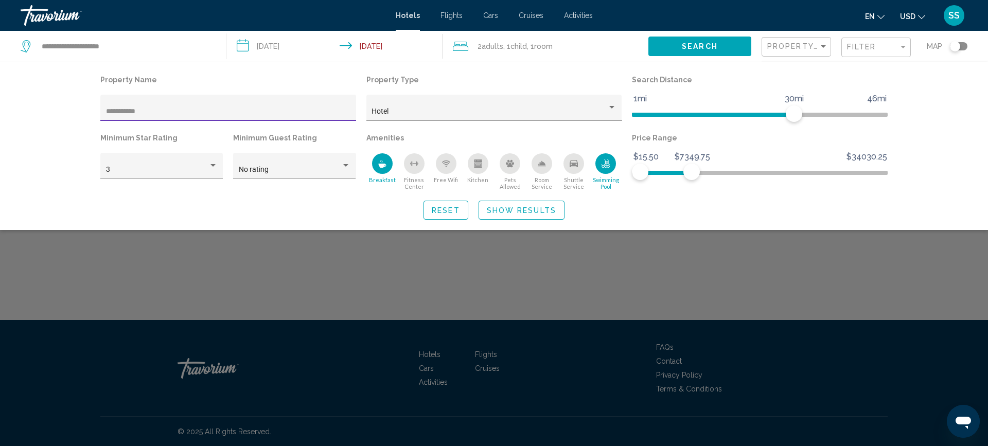
click at [149, 111] on input "**********" at bounding box center [228, 111] width 245 height 8
click at [220, 166] on div "3" at bounding box center [161, 166] width 122 height 26
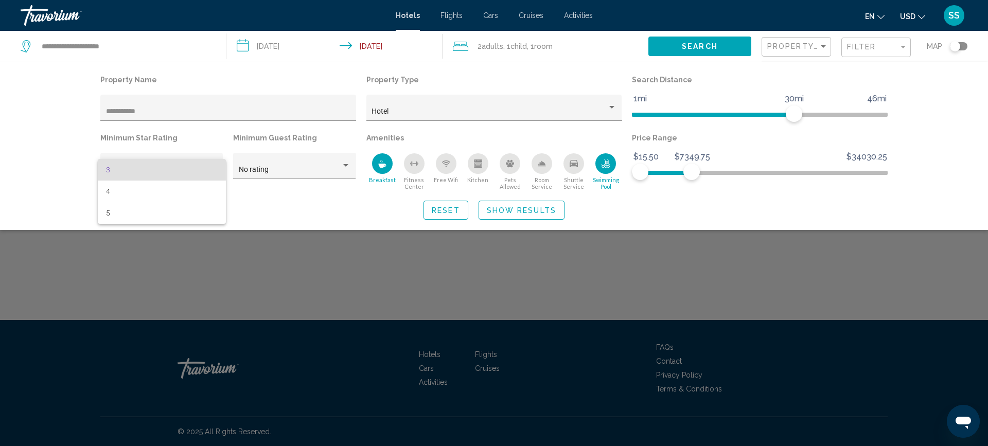
click at [412, 270] on div at bounding box center [494, 223] width 988 height 446
click at [609, 157] on div "Swimming Pool" at bounding box center [605, 163] width 21 height 21
click at [530, 207] on span "Show Results" at bounding box center [521, 210] width 69 height 8
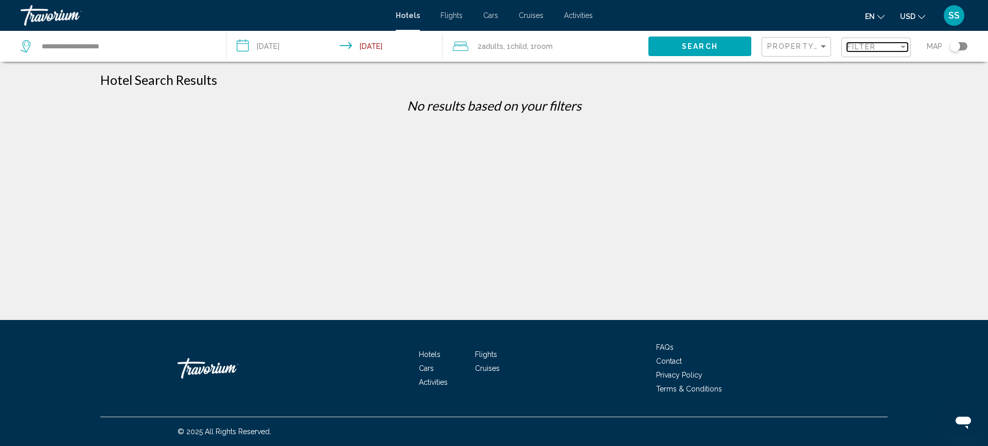
click at [903, 46] on div "Filter" at bounding box center [902, 47] width 5 height 3
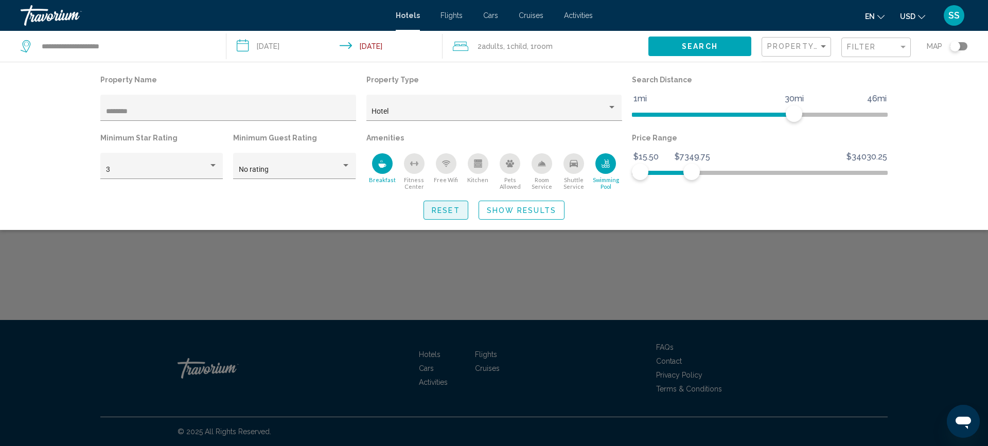
click at [435, 210] on span "Reset" at bounding box center [446, 210] width 28 height 8
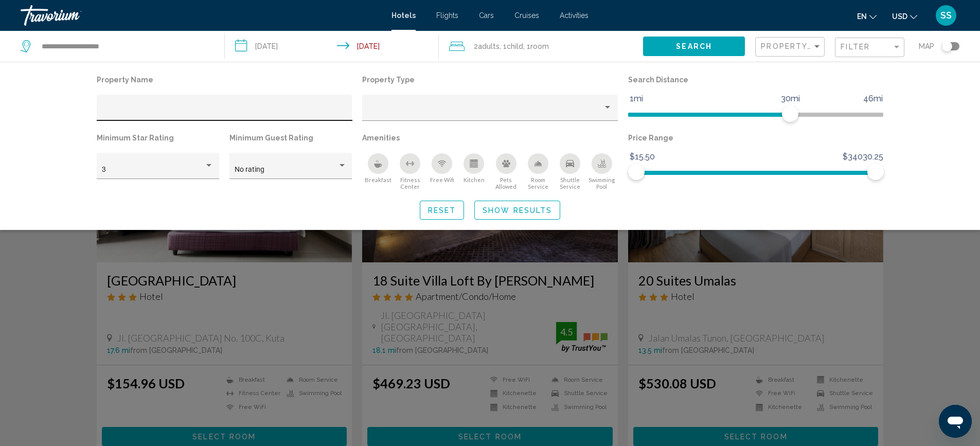
click at [126, 114] on input "Hotel Filters" at bounding box center [224, 111] width 245 height 8
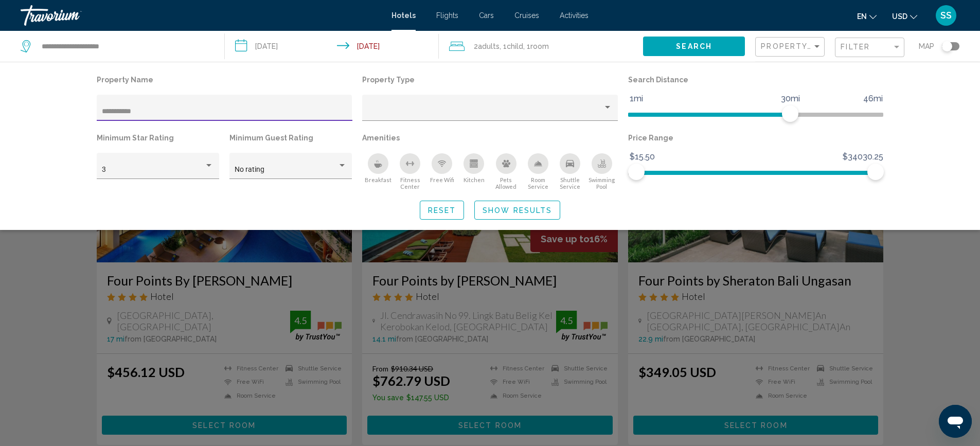
type input "**********"
click at [530, 216] on button "Show Results" at bounding box center [517, 210] width 86 height 19
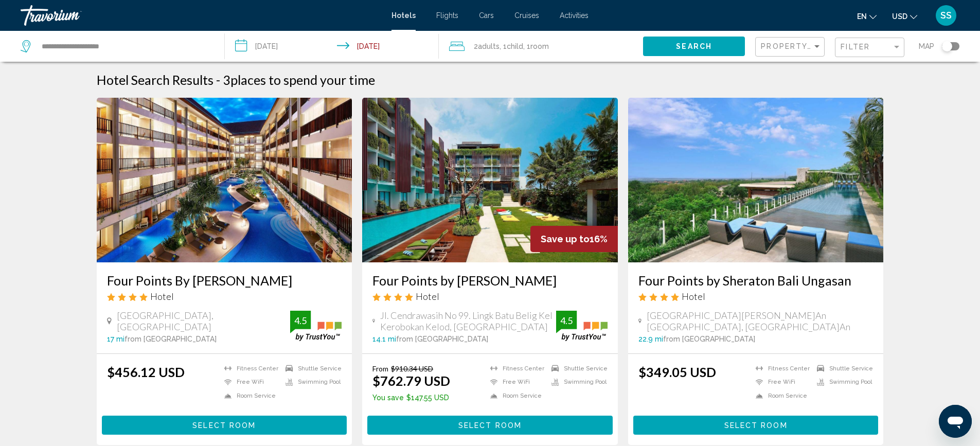
click at [455, 224] on img "Main content" at bounding box center [490, 180] width 256 height 165
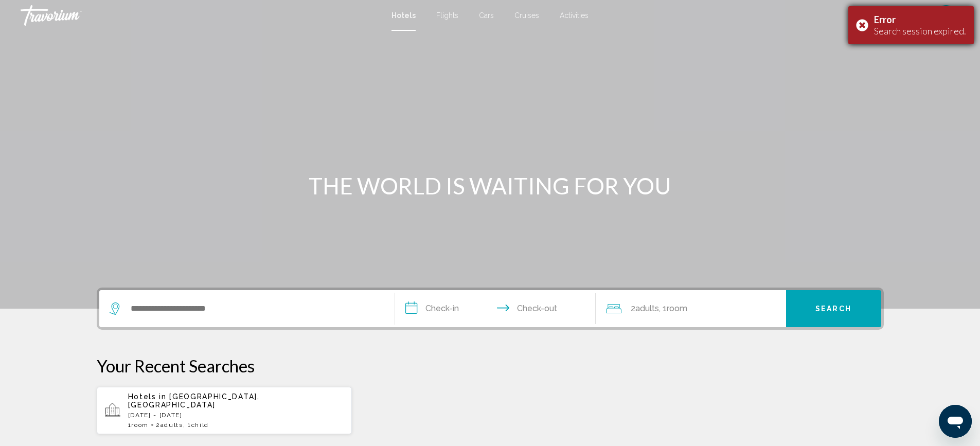
click at [862, 19] on div "Error Search session expired." at bounding box center [910, 25] width 125 height 38
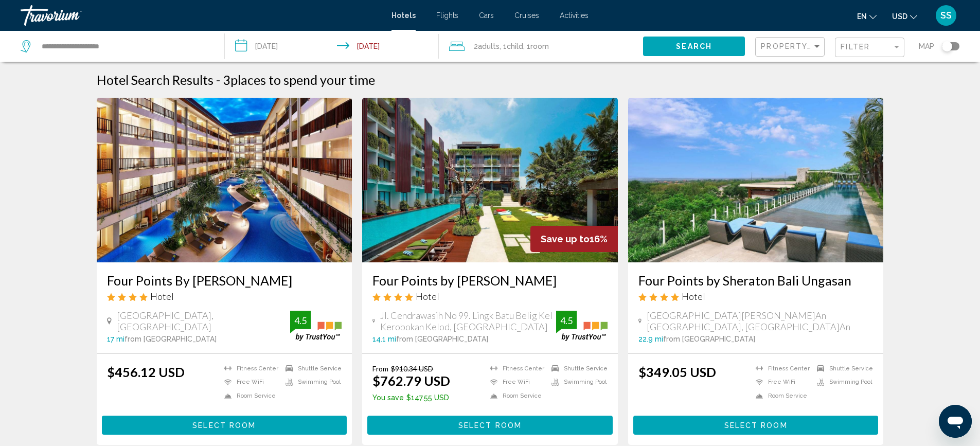
click at [261, 201] on img "Main content" at bounding box center [225, 180] width 256 height 165
